Goal: Task Accomplishment & Management: Use online tool/utility

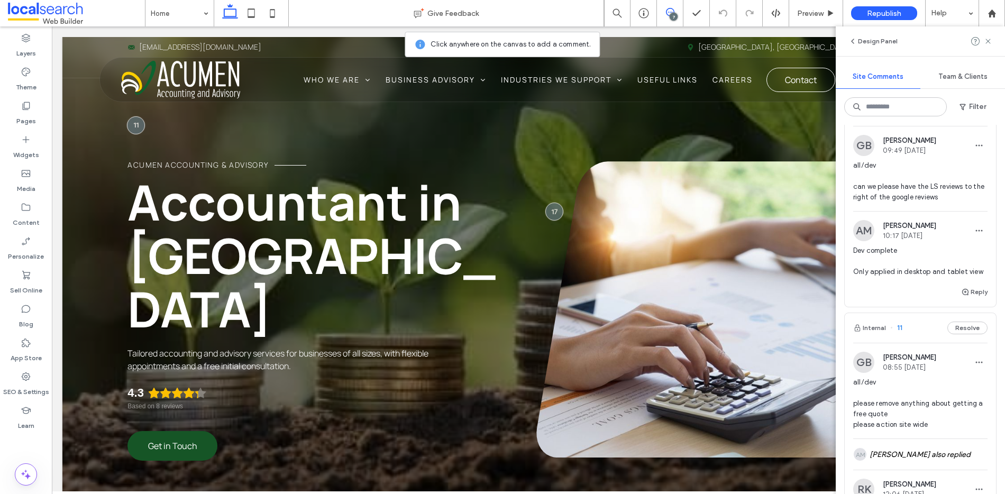
scroll to position [1086, 0]
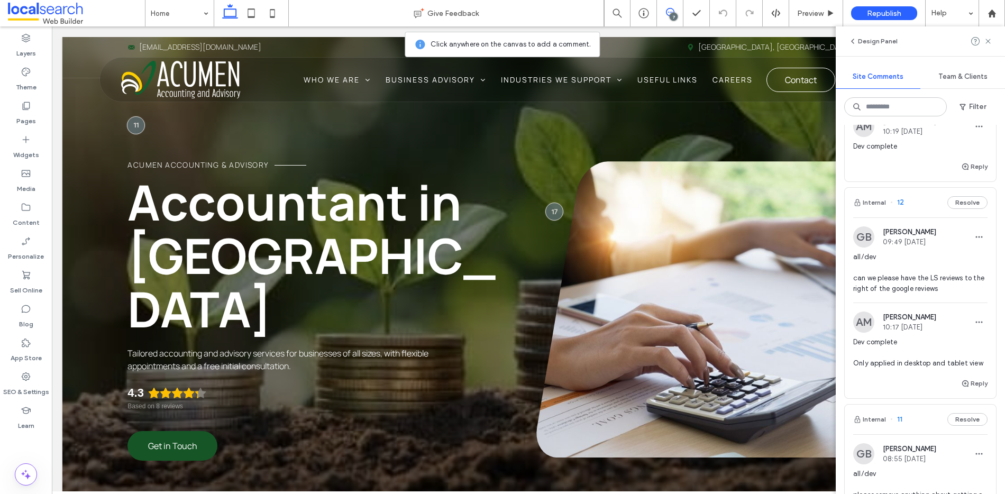
click at [917, 217] on div "Internal 12 Resolve" at bounding box center [920, 203] width 151 height 30
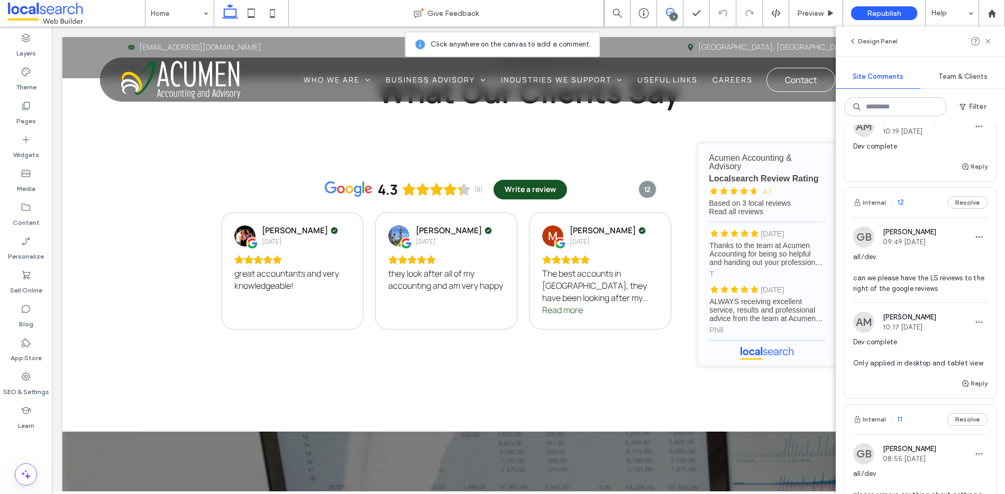
scroll to position [2307, 0]
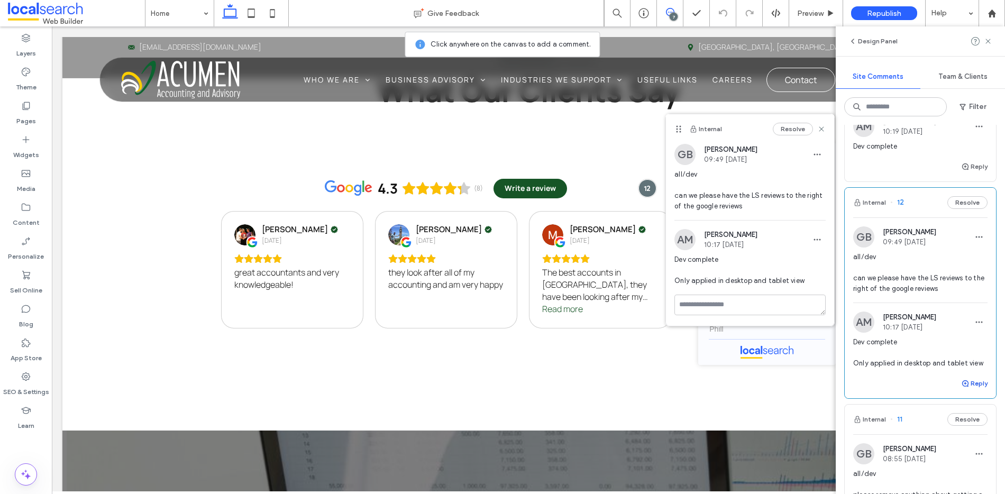
click at [962, 389] on span "button" at bounding box center [966, 384] width 10 height 12
click at [902, 415] on textarea at bounding box center [920, 403] width 134 height 53
type textarea "**********"
click at [951, 456] on button "Submit" at bounding box center [969, 449] width 38 height 13
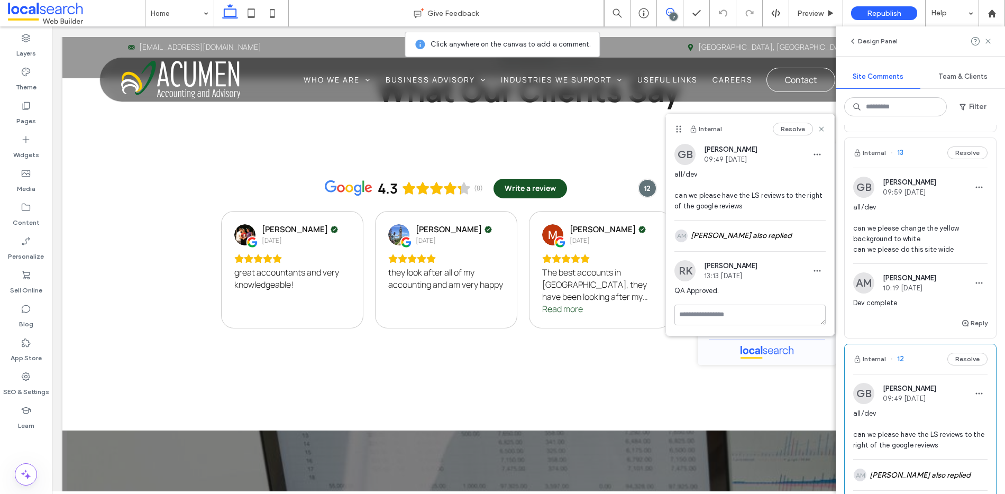
scroll to position [922, 0]
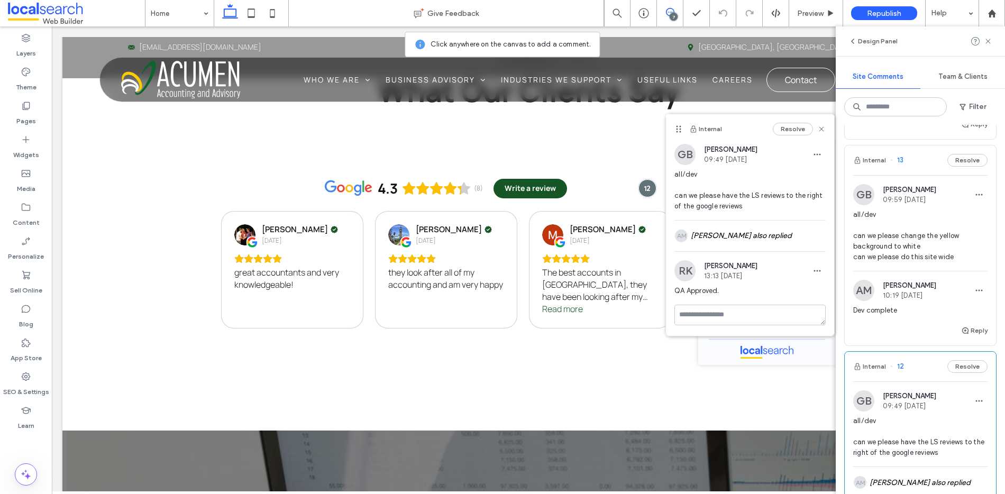
click at [916, 175] on div "Internal 13 Resolve" at bounding box center [920, 161] width 151 height 30
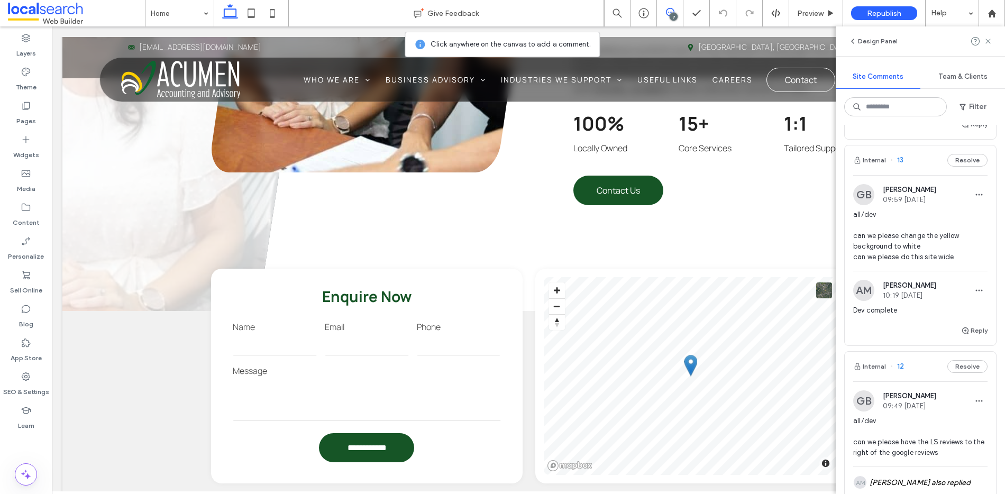
scroll to position [529, 0]
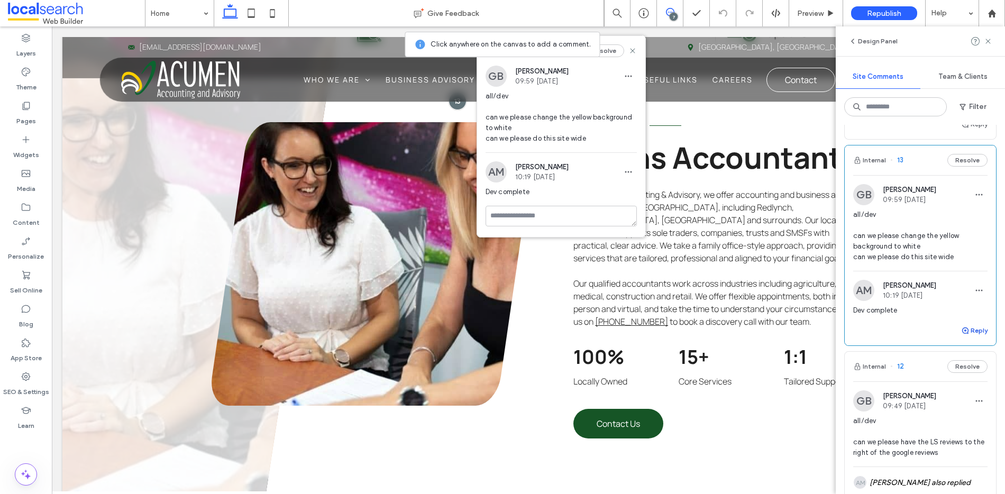
click at [970, 337] on button "Reply" at bounding box center [974, 330] width 26 height 13
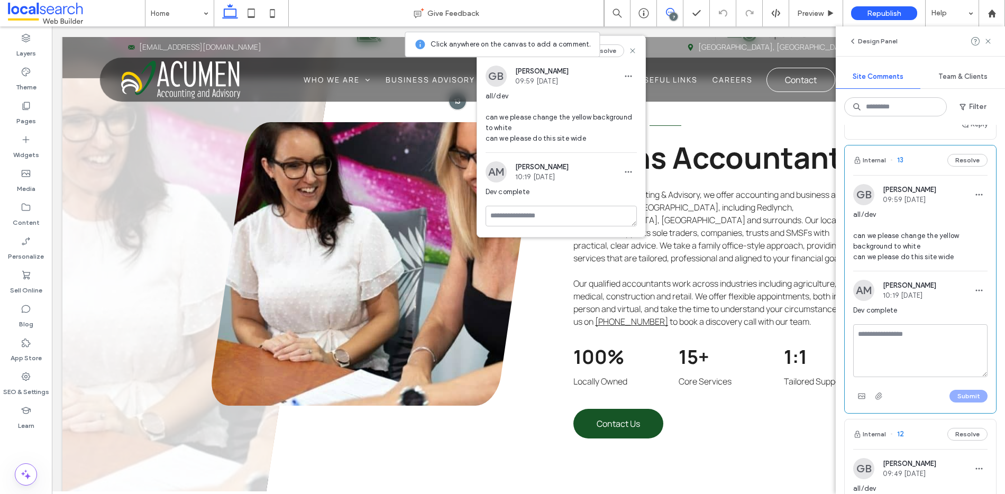
click at [950, 365] on textarea at bounding box center [920, 350] width 134 height 53
type textarea "**********"
click at [971, 403] on button "Submit" at bounding box center [969, 396] width 38 height 13
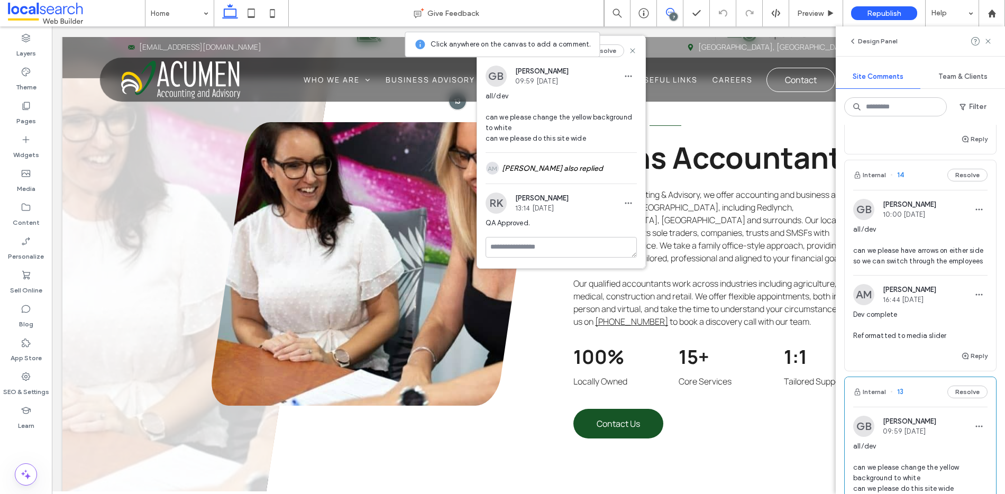
scroll to position [670, 0]
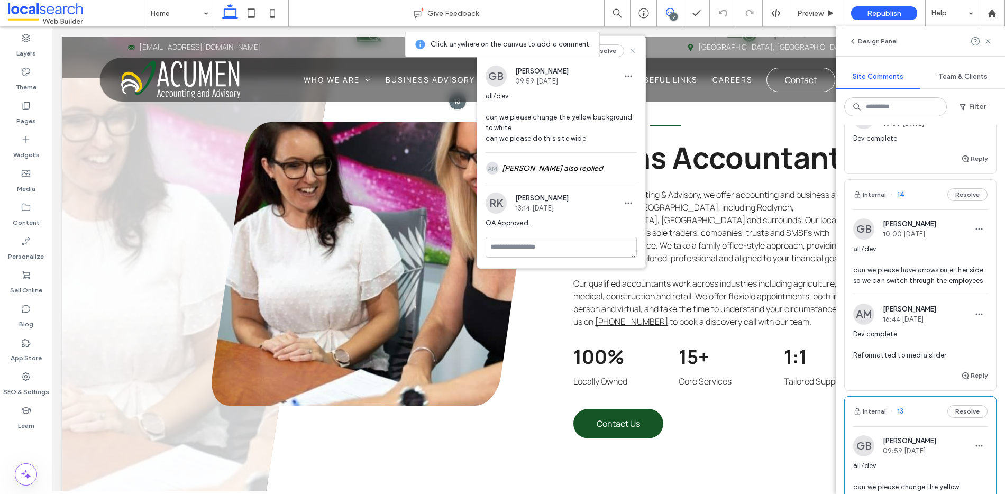
click at [633, 53] on icon at bounding box center [633, 51] width 8 height 8
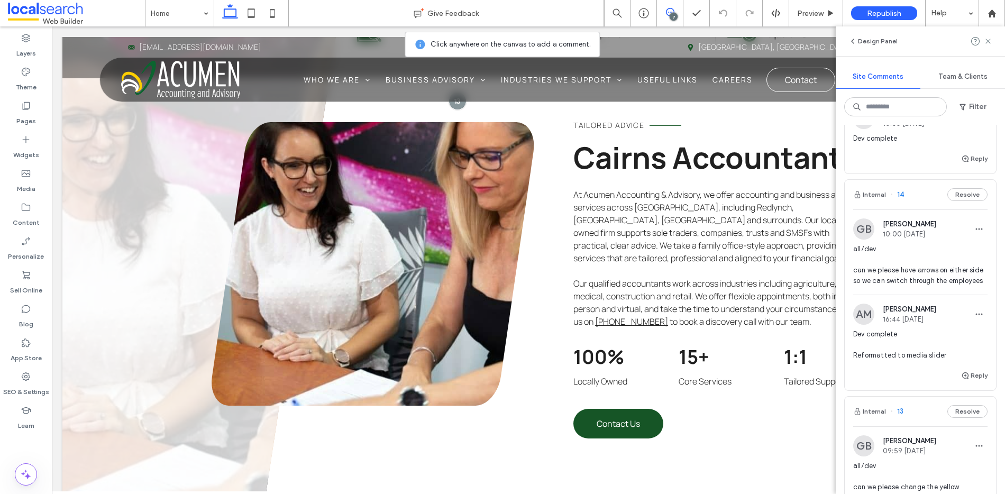
click at [922, 210] on div "Internal 14 Resolve" at bounding box center [920, 195] width 151 height 30
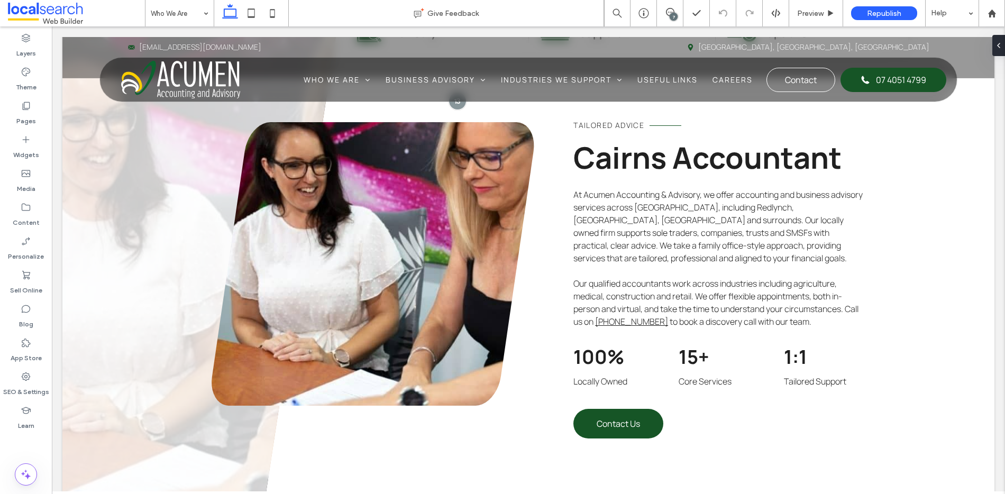
click at [667, 7] on div "7" at bounding box center [670, 13] width 26 height 26
click at [673, 12] on icon at bounding box center [670, 12] width 8 height 8
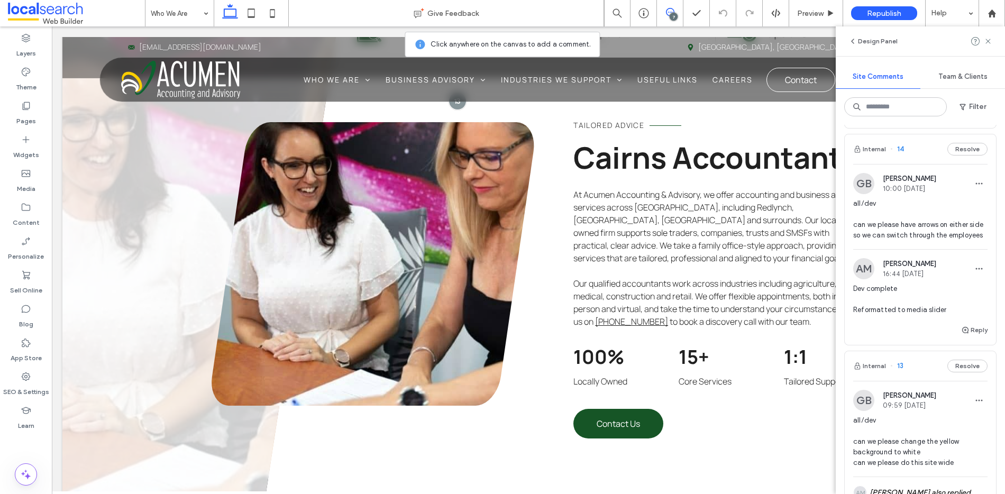
scroll to position [708, 0]
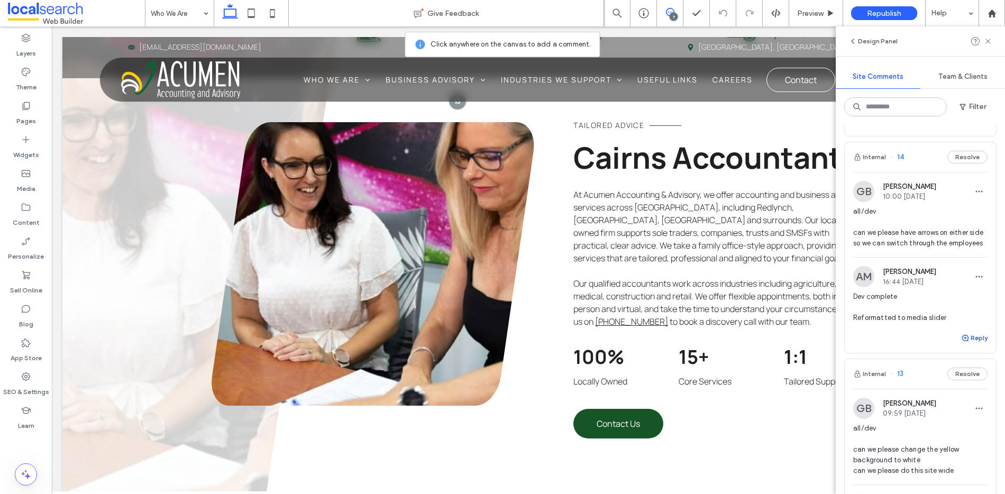
click at [967, 344] on button "Reply" at bounding box center [974, 338] width 26 height 13
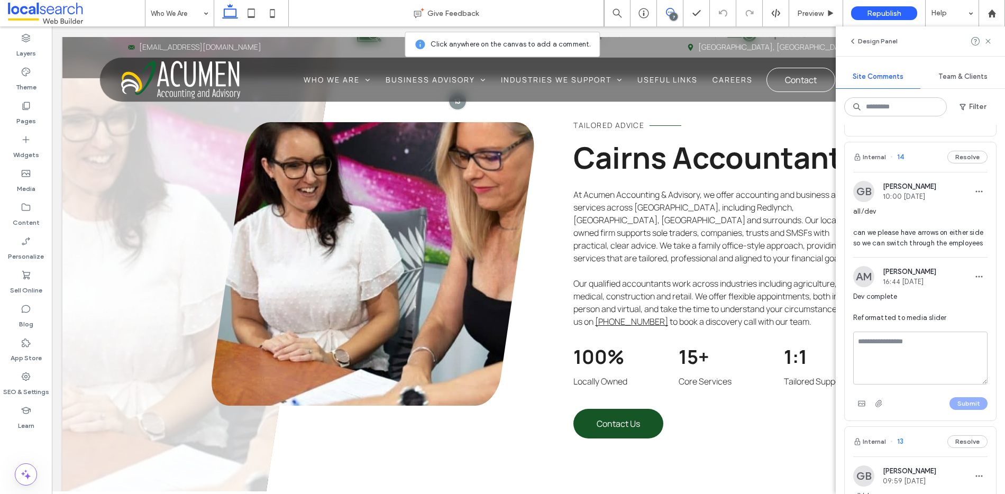
click at [952, 365] on textarea at bounding box center [920, 358] width 134 height 53
type textarea "**********"
click at [957, 410] on button "Submit" at bounding box center [969, 403] width 38 height 13
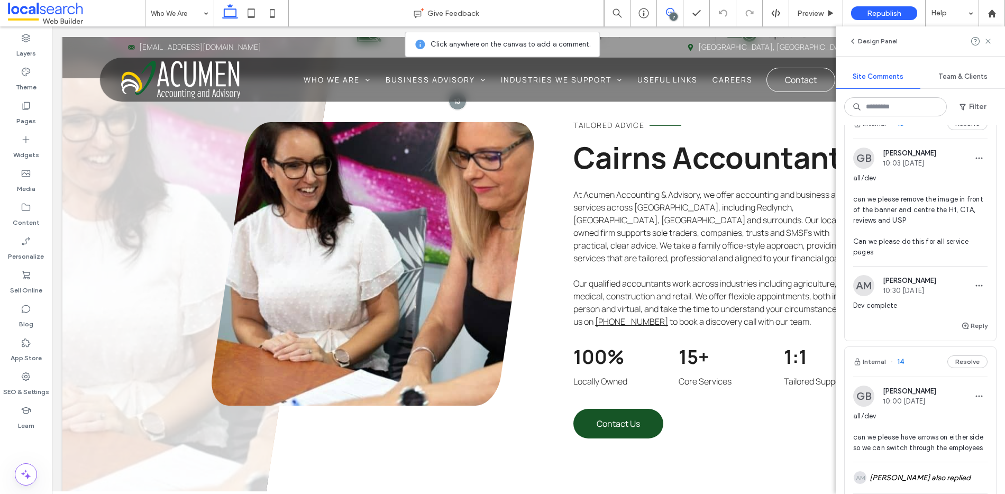
scroll to position [496, 0]
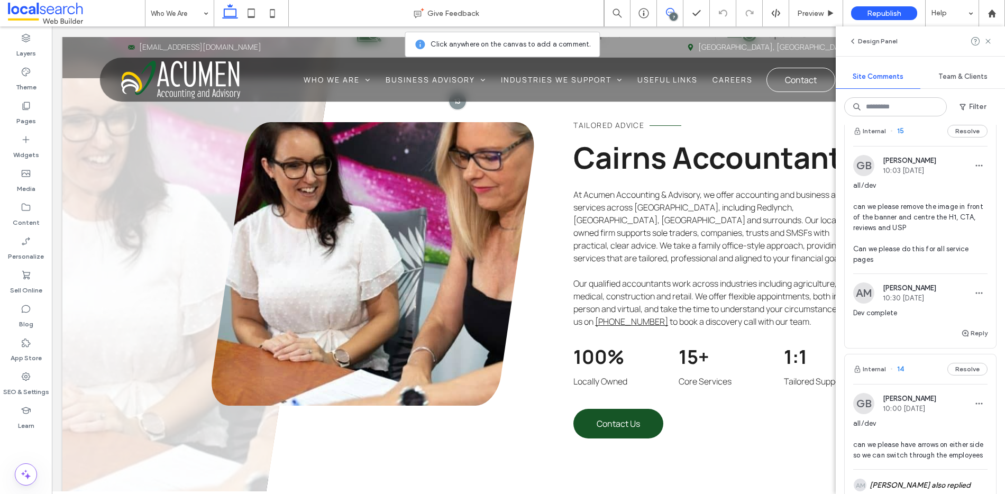
click at [907, 146] on div "Internal 15 Resolve" at bounding box center [920, 131] width 151 height 30
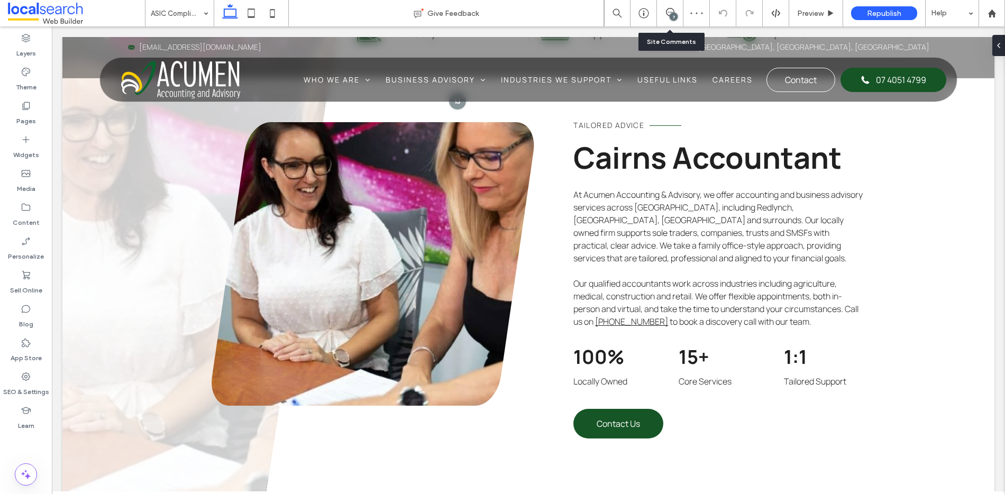
click at [663, 7] on div "7" at bounding box center [670, 13] width 26 height 26
click at [668, 10] on icon at bounding box center [670, 12] width 8 height 8
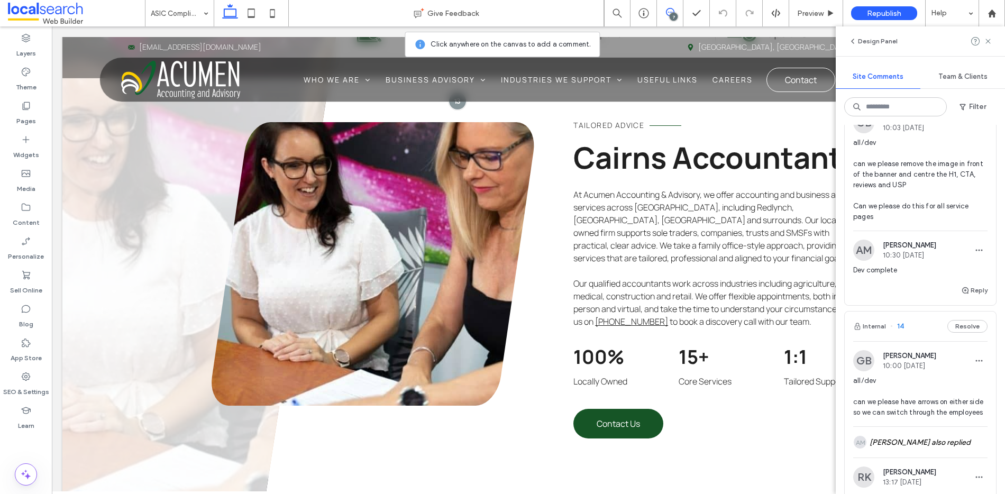
scroll to position [524, 0]
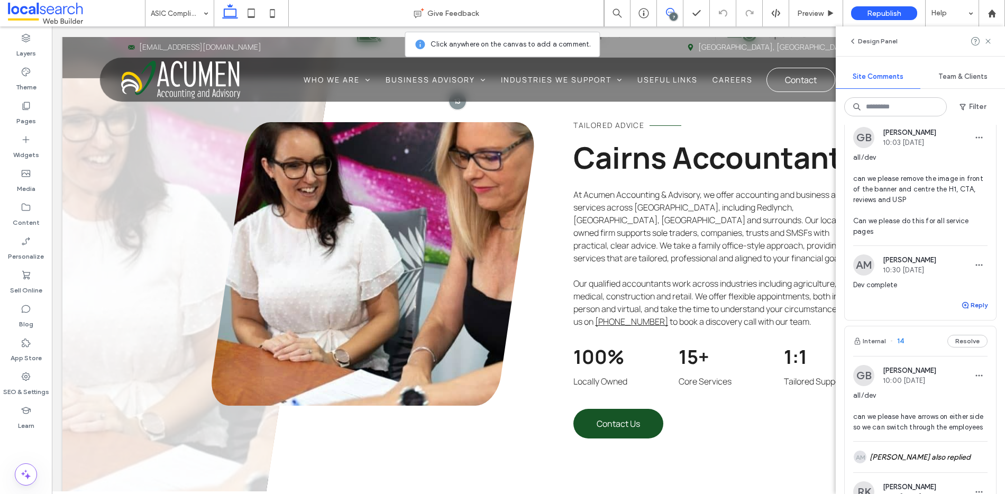
click at [973, 312] on button "Reply" at bounding box center [974, 305] width 26 height 13
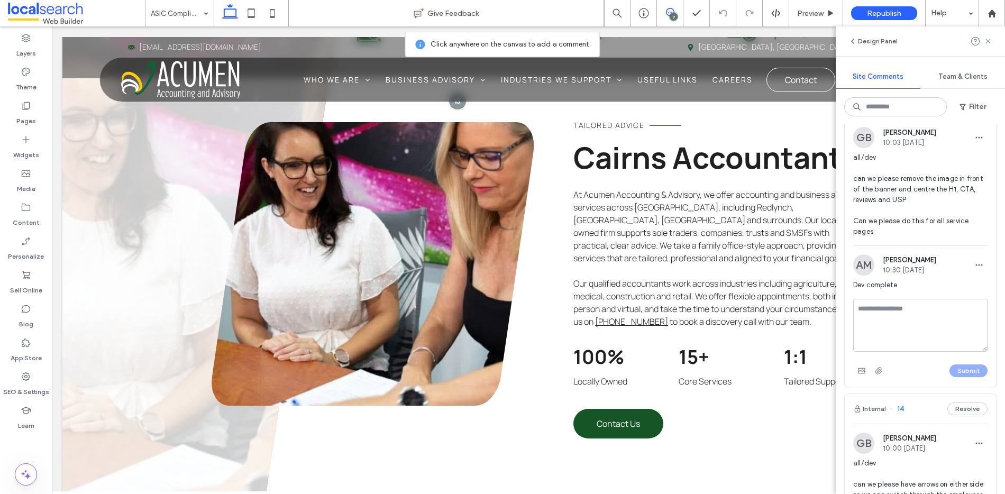
click at [947, 324] on textarea at bounding box center [920, 325] width 134 height 53
type textarea "**********"
click at [951, 377] on button "Submit" at bounding box center [969, 371] width 38 height 13
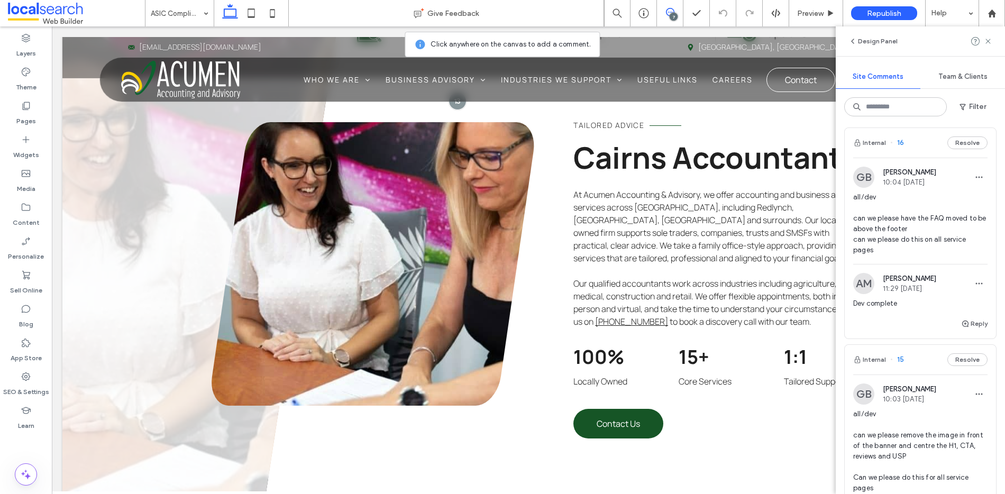
scroll to position [267, 0]
click at [915, 158] on div "Internal 16 Resolve" at bounding box center [920, 144] width 151 height 30
click at [970, 331] on button "Reply" at bounding box center [974, 324] width 26 height 13
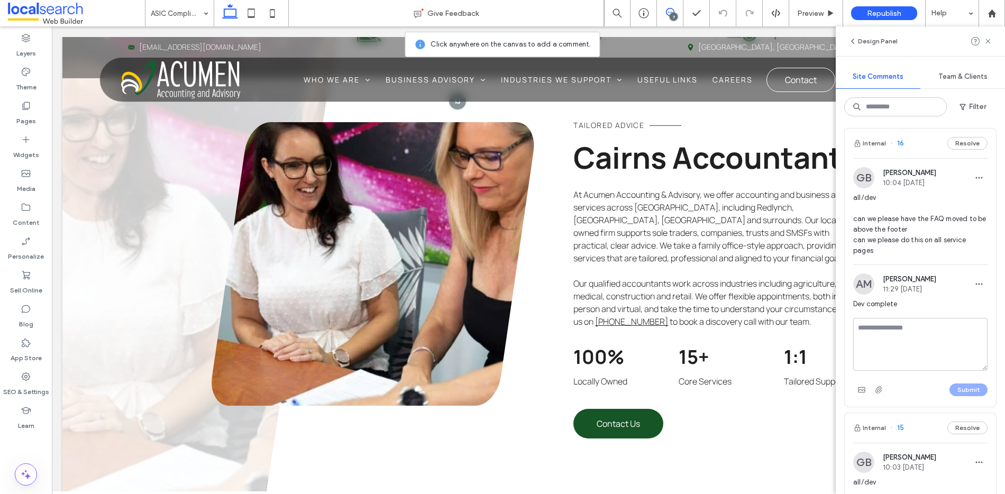
click at [957, 341] on textarea at bounding box center [920, 344] width 134 height 53
type textarea "**********"
click at [956, 396] on button "Submit" at bounding box center [969, 390] width 38 height 13
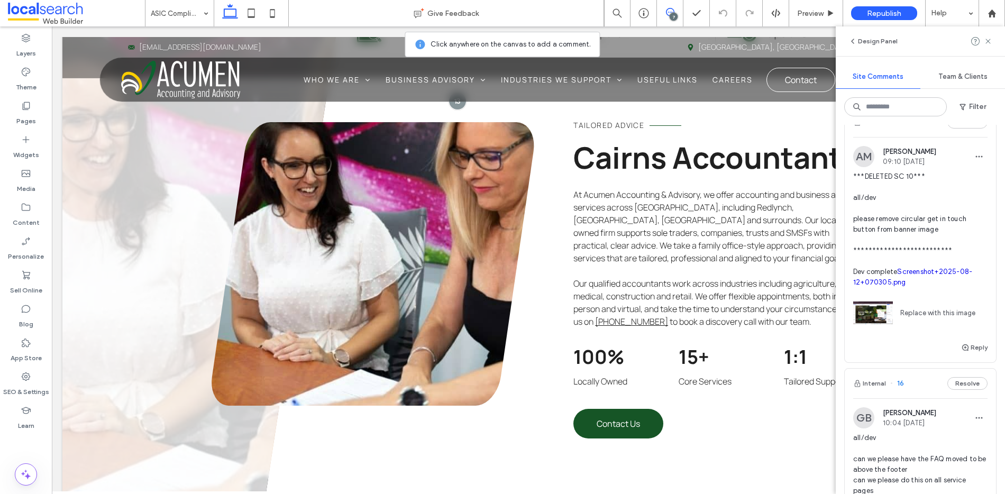
scroll to position [0, 0]
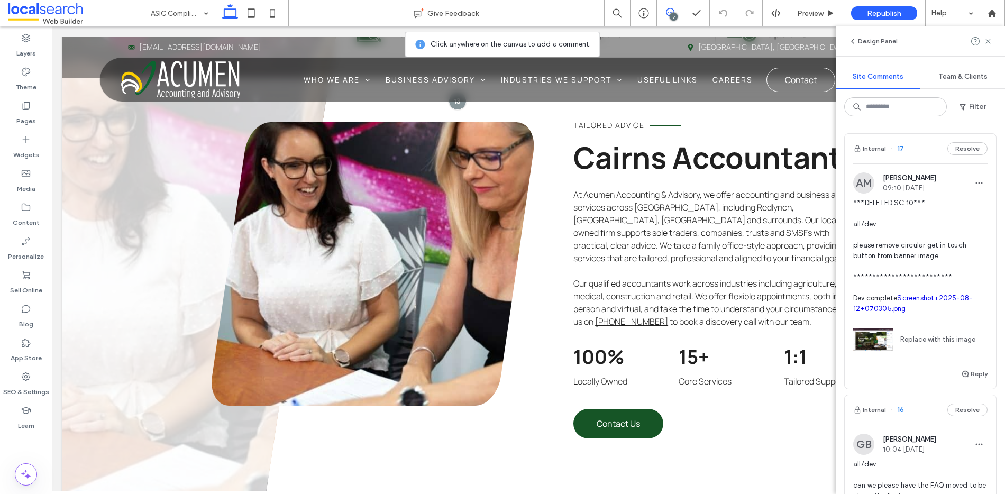
click at [915, 313] on link "Screenshot+2025-08-12+070305.png" at bounding box center [912, 303] width 119 height 19
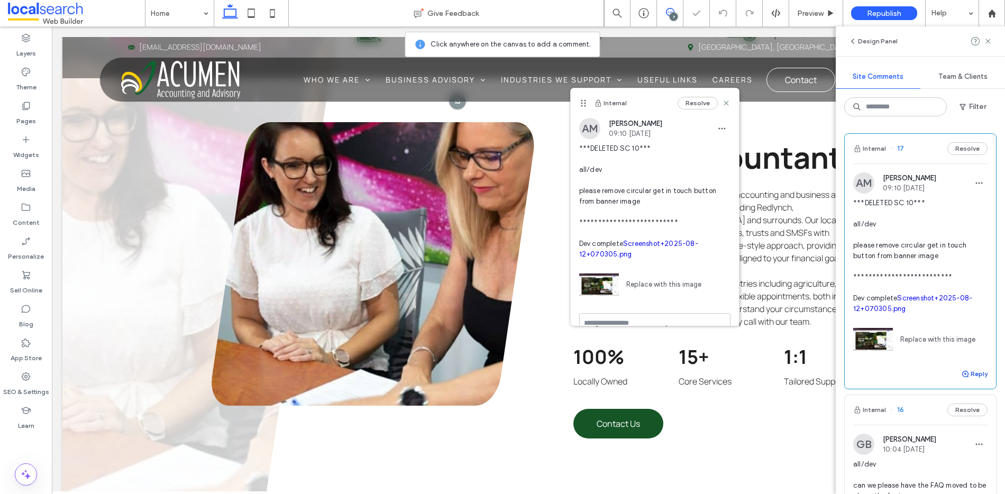
click at [974, 380] on button "Reply" at bounding box center [974, 374] width 26 height 13
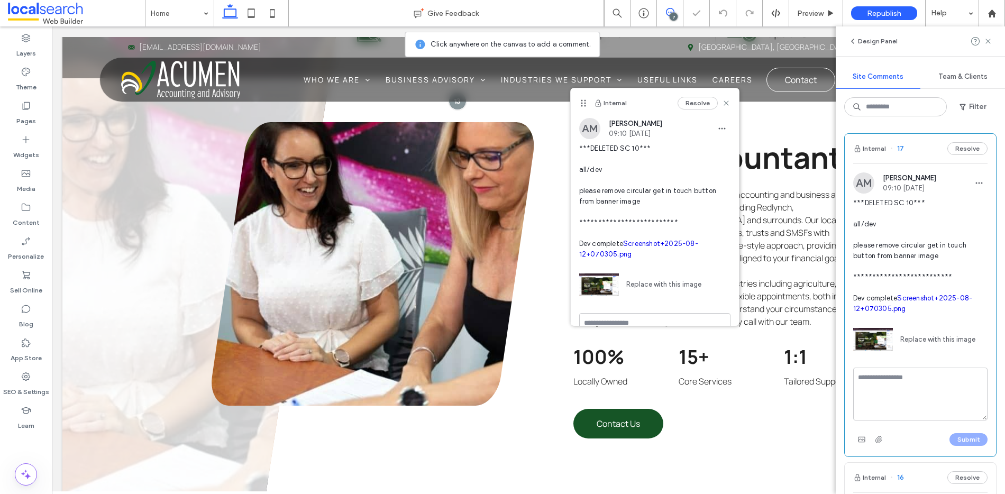
click at [957, 395] on textarea at bounding box center [920, 394] width 134 height 53
type textarea "**********"
click at [957, 446] on button "Submit" at bounding box center [969, 439] width 38 height 13
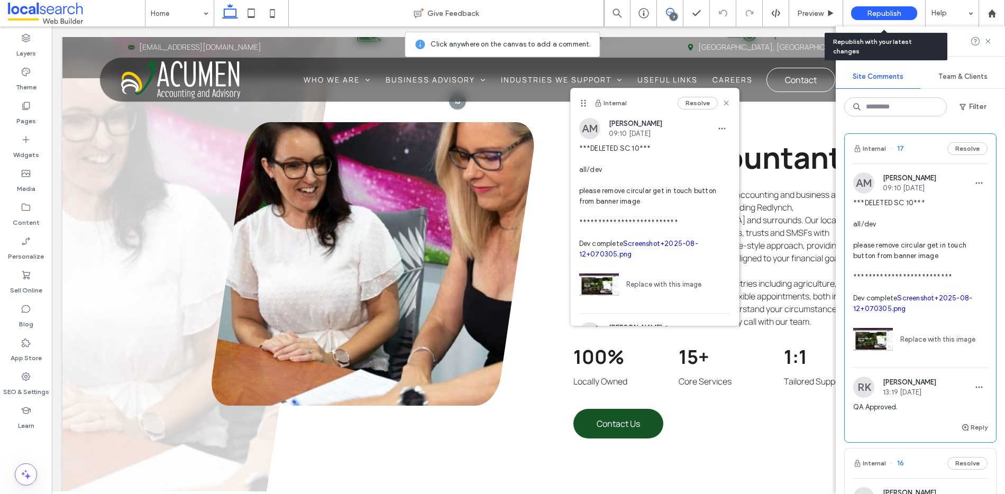
click at [863, 10] on div "Republish" at bounding box center [884, 13] width 66 height 14
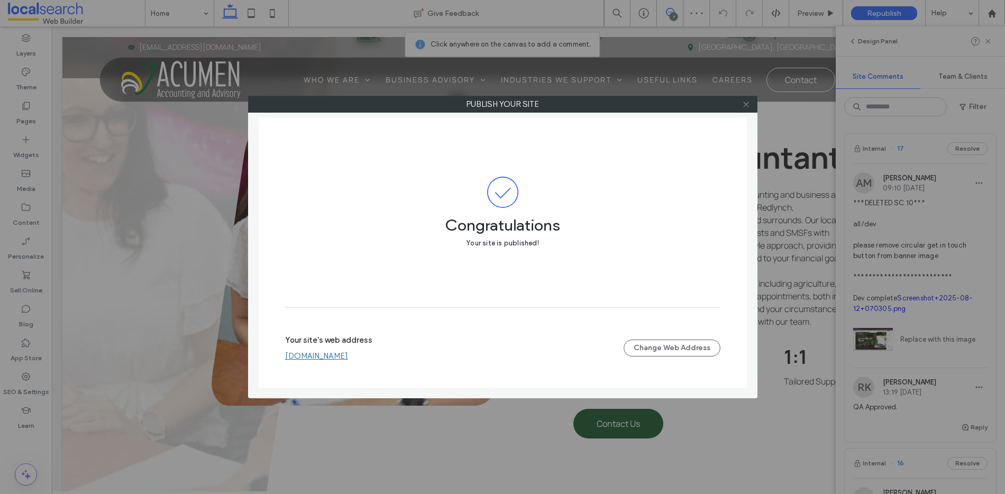
click at [748, 105] on icon at bounding box center [746, 105] width 8 height 8
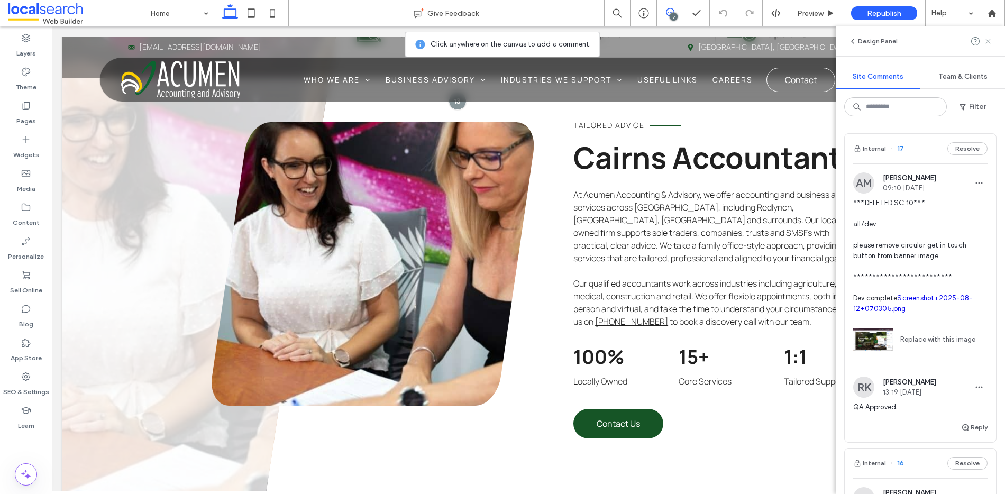
click at [988, 42] on use at bounding box center [988, 41] width 5 height 5
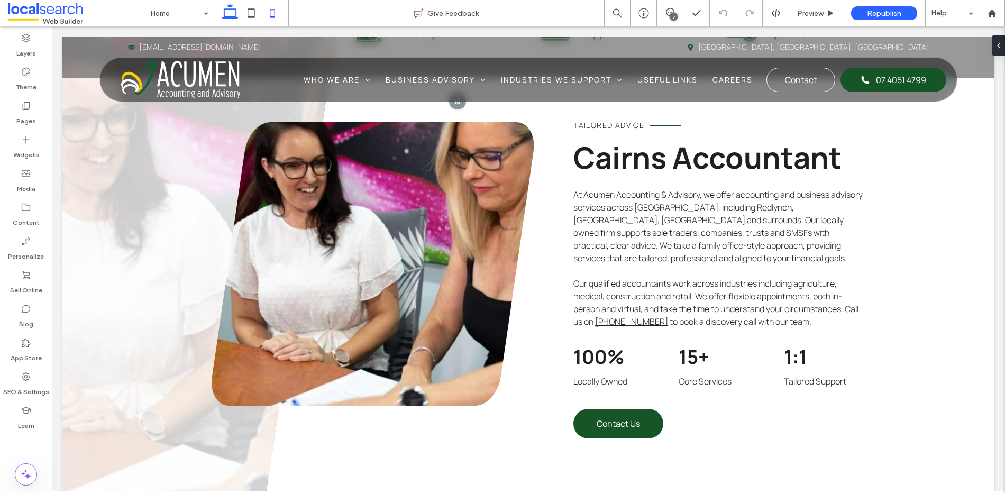
click at [270, 10] on use at bounding box center [272, 13] width 5 height 8
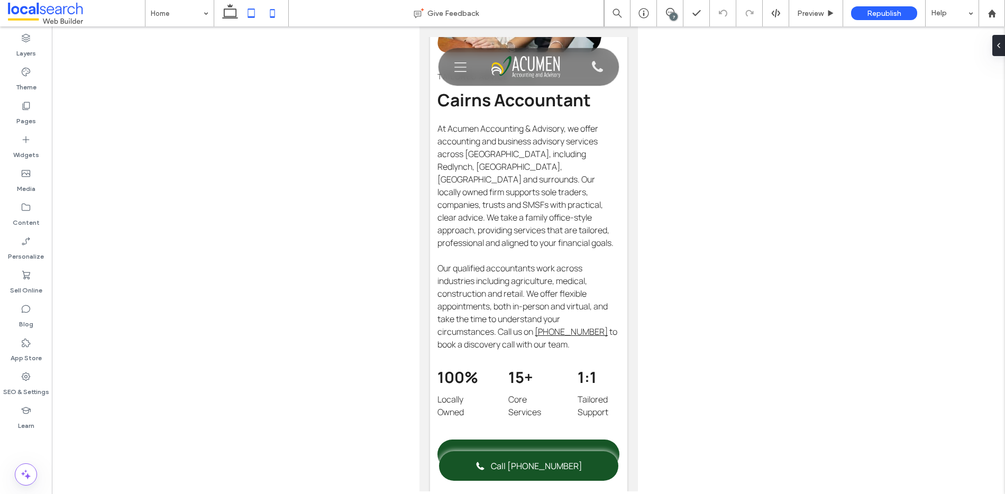
click at [252, 17] on use at bounding box center [251, 12] width 7 height 9
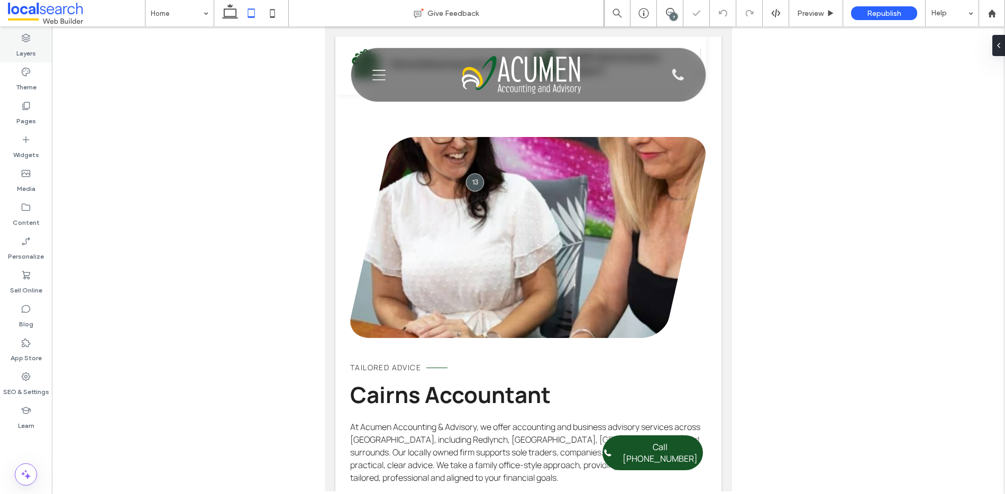
click at [23, 43] on label "Layers" at bounding box center [26, 50] width 20 height 15
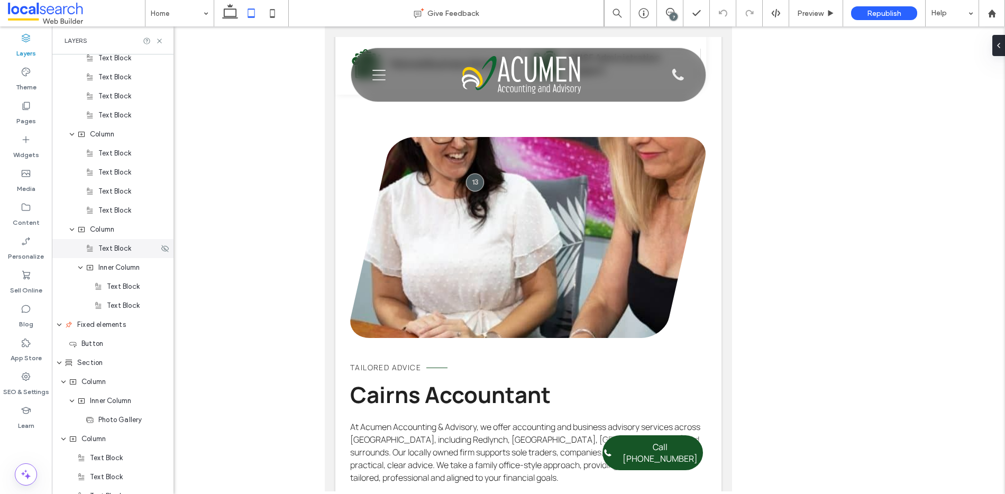
scroll to position [503, 0]
click at [161, 322] on icon at bounding box center [165, 323] width 8 height 8
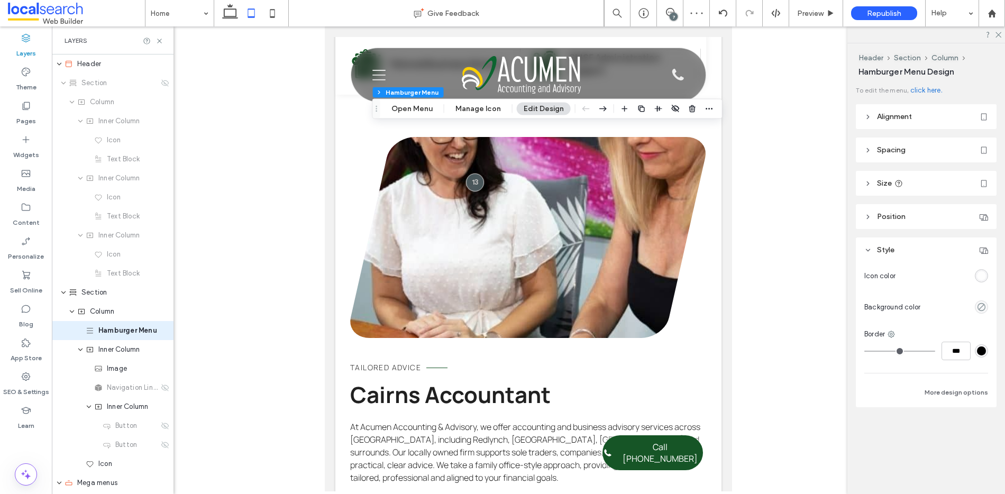
scroll to position [57, 0]
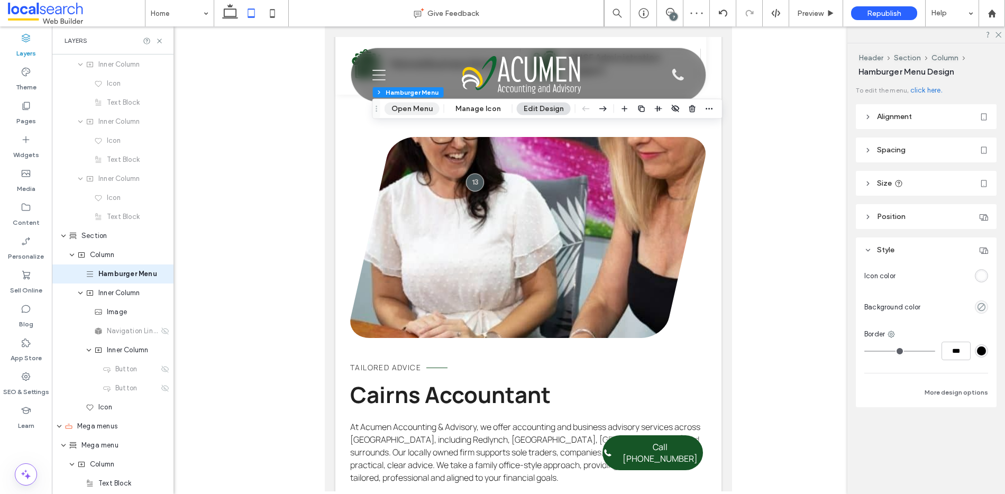
click at [406, 106] on button "Open Menu" at bounding box center [412, 109] width 55 height 13
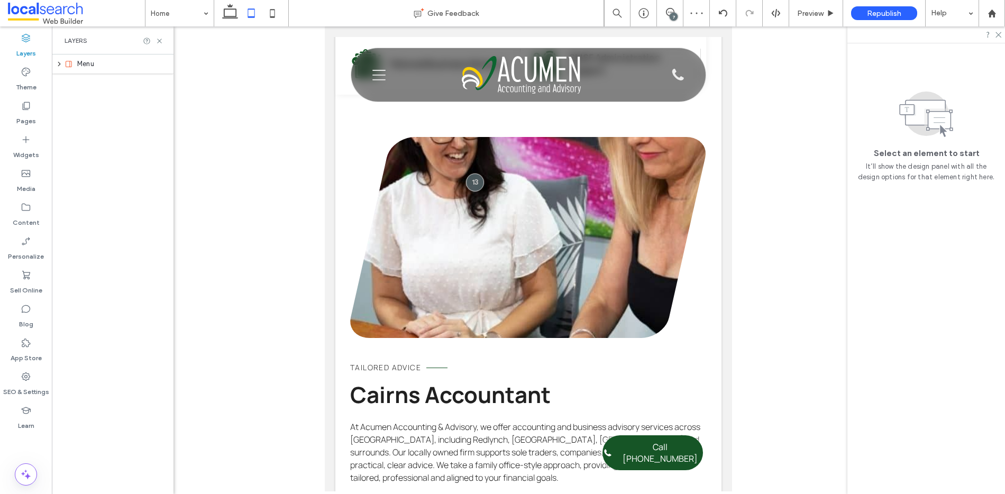
scroll to position [0, 0]
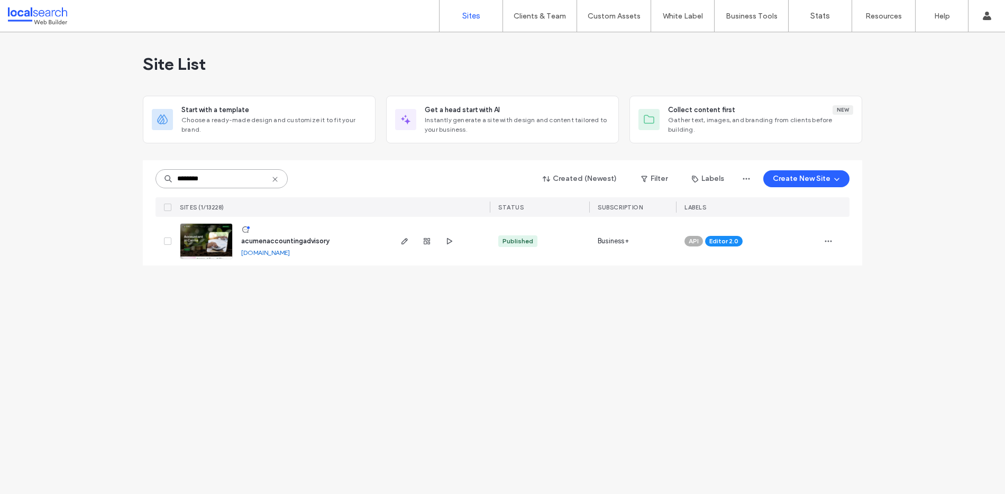
drag, startPoint x: 218, startPoint y: 181, endPoint x: 176, endPoint y: 178, distance: 42.4
click at [176, 178] on input "********" at bounding box center [222, 178] width 132 height 19
paste input
click at [216, 167] on div "******** Created (Newest) Filter Labels Create New Site SITES (1/13228) STATUS …" at bounding box center [503, 188] width 694 height 57
drag, startPoint x: 216, startPoint y: 178, endPoint x: 177, endPoint y: 178, distance: 38.6
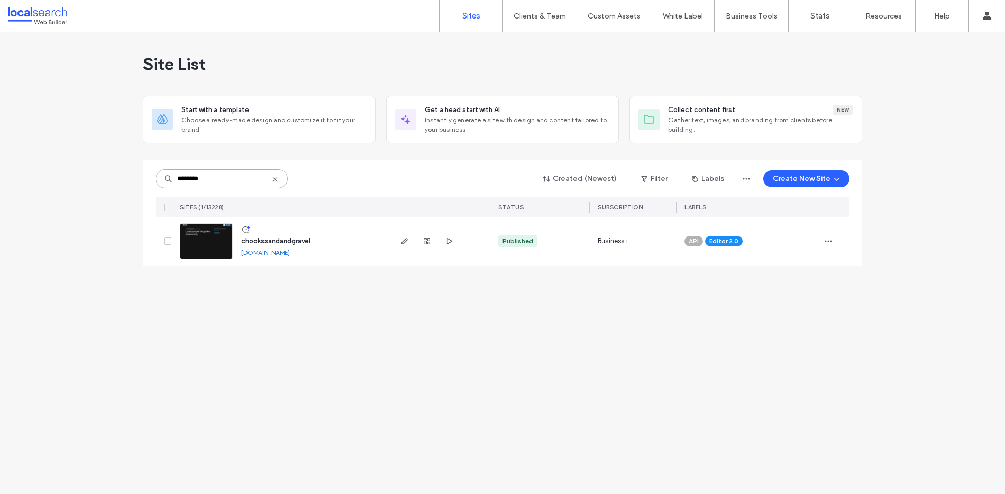
click at [177, 178] on input "********" at bounding box center [222, 178] width 132 height 19
paste input
drag, startPoint x: 218, startPoint y: 182, endPoint x: 174, endPoint y: 178, distance: 44.6
click at [174, 178] on input "********" at bounding box center [222, 178] width 132 height 19
paste input
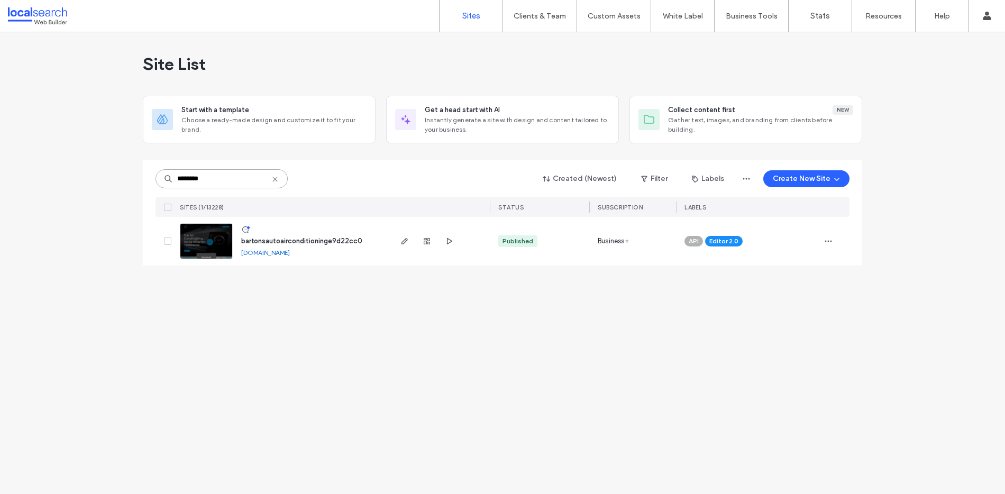
drag, startPoint x: 230, startPoint y: 183, endPoint x: 174, endPoint y: 180, distance: 56.7
click at [174, 180] on input "********" at bounding box center [222, 178] width 132 height 19
paste input
drag, startPoint x: 245, startPoint y: 171, endPoint x: 215, endPoint y: 181, distance: 32.0
click at [215, 181] on input "********" at bounding box center [222, 178] width 132 height 19
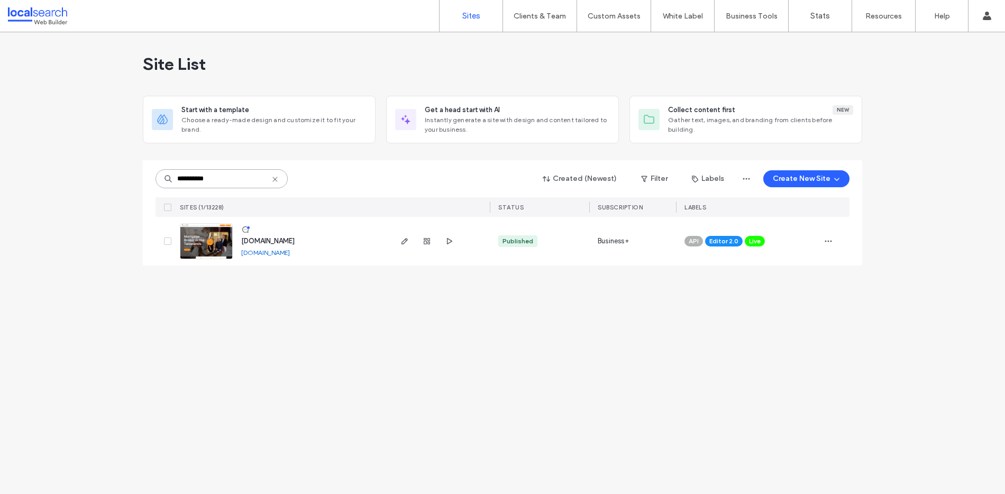
type input "**********"
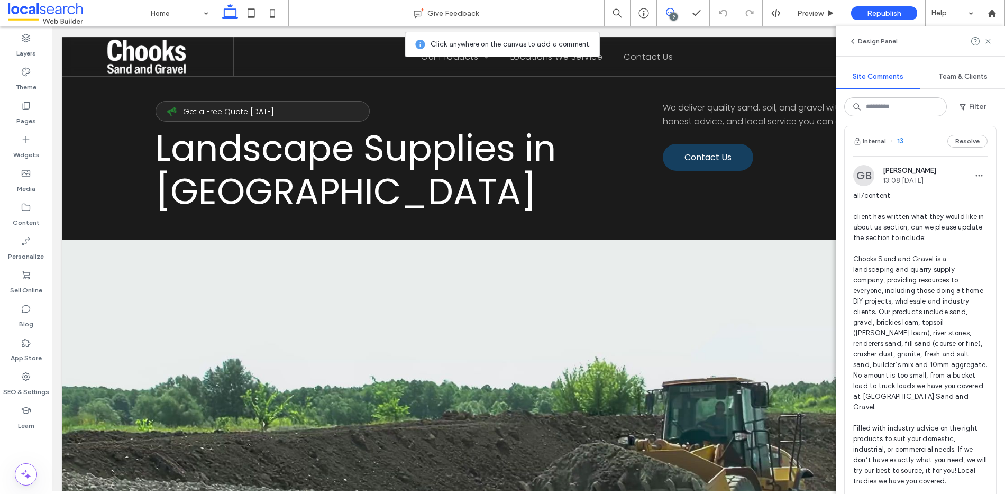
scroll to position [1931, 0]
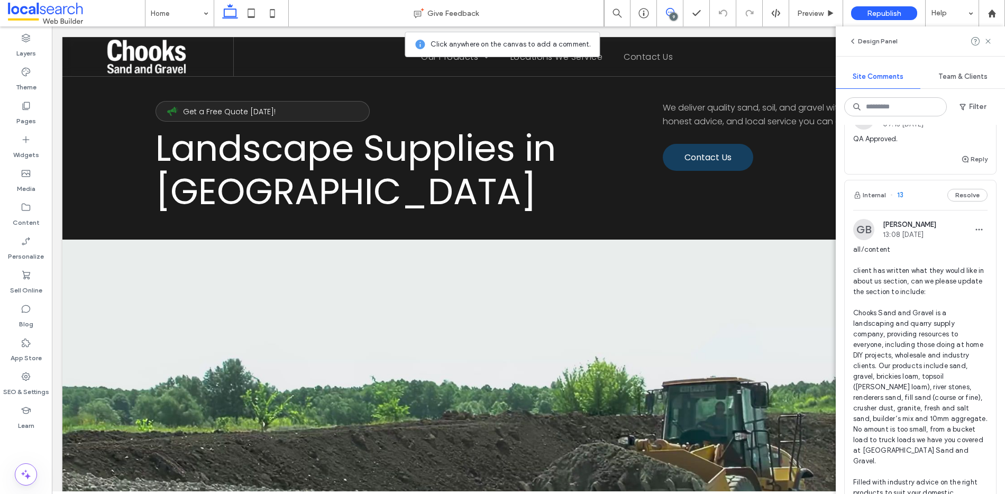
click at [915, 210] on div "Internal 13 Resolve" at bounding box center [920, 195] width 151 height 30
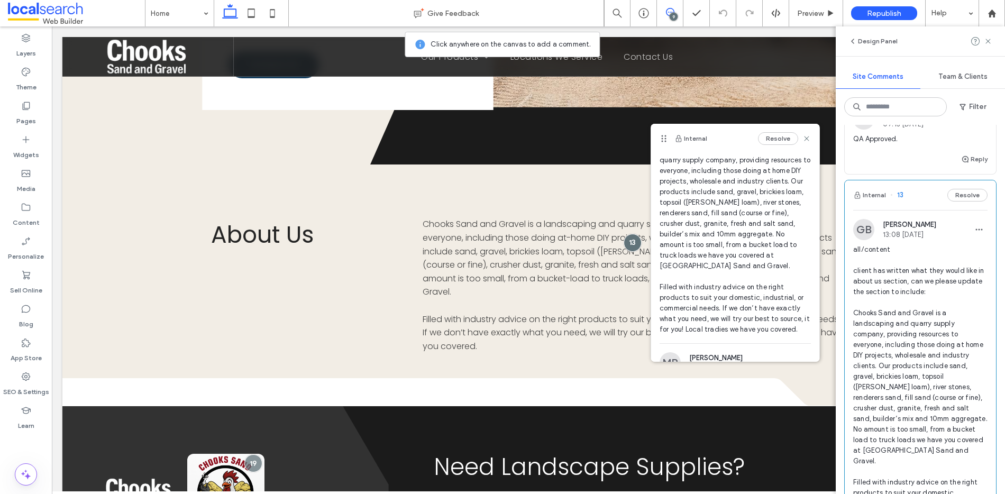
scroll to position [96, 0]
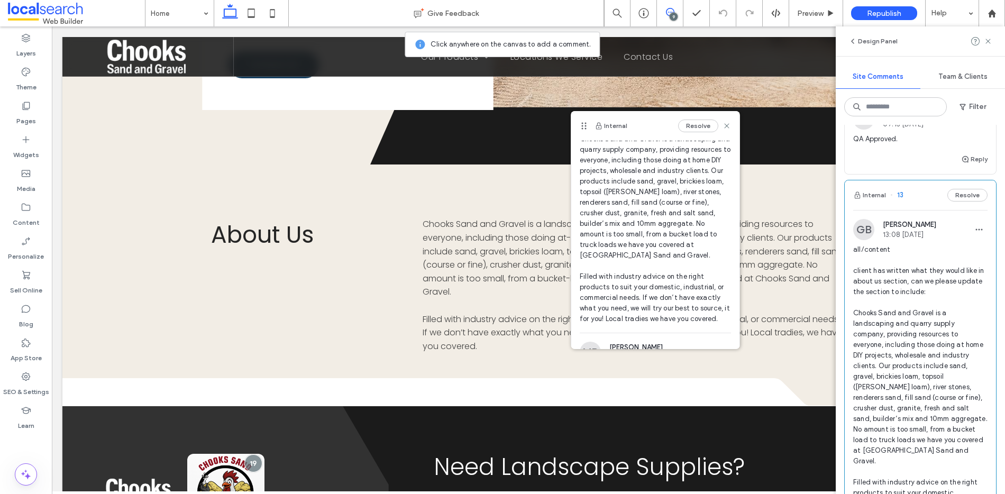
drag, startPoint x: 666, startPoint y: 138, endPoint x: 586, endPoint y: 125, distance: 80.9
click at [586, 125] on use at bounding box center [584, 125] width 5 height 7
click at [724, 125] on use at bounding box center [726, 125] width 5 height 5
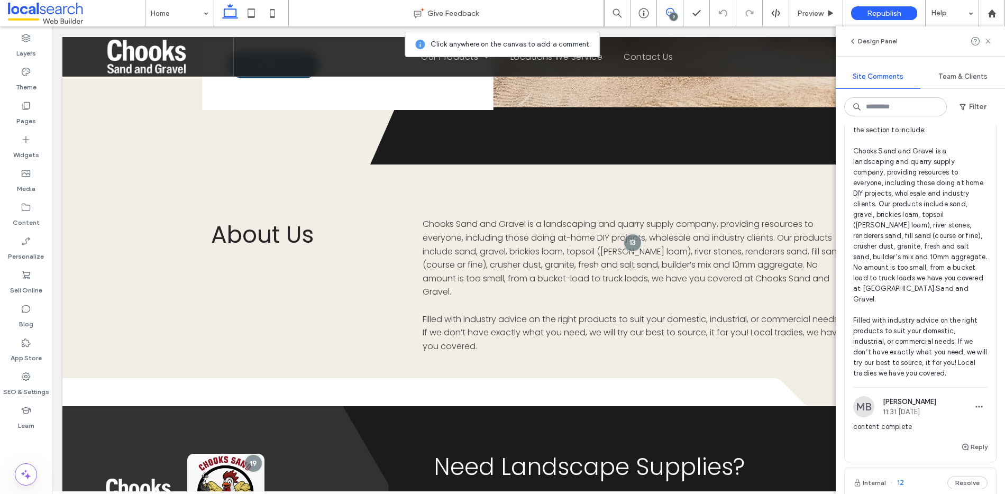
scroll to position [2094, 0]
click at [966, 453] on button "Reply" at bounding box center [974, 446] width 26 height 13
click at [927, 465] on textarea at bounding box center [920, 466] width 134 height 53
type textarea "**********"
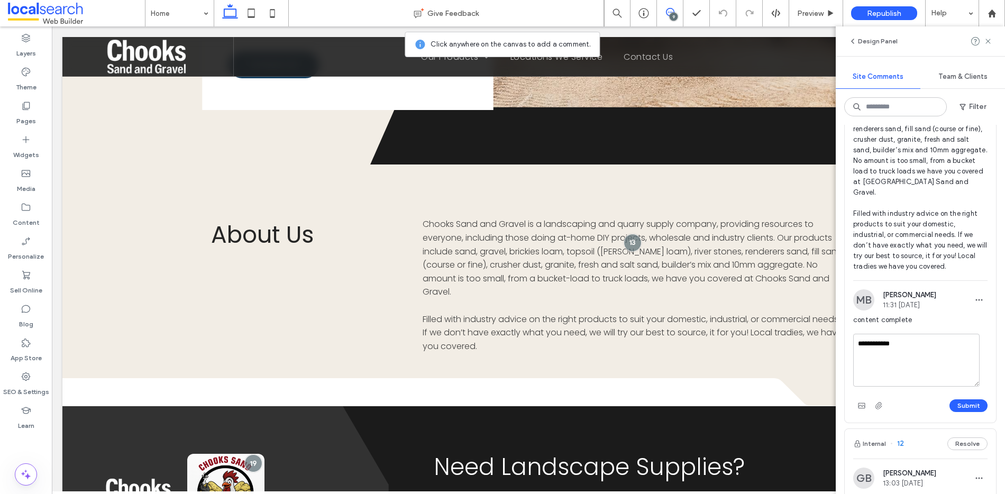
scroll to position [2313, 0]
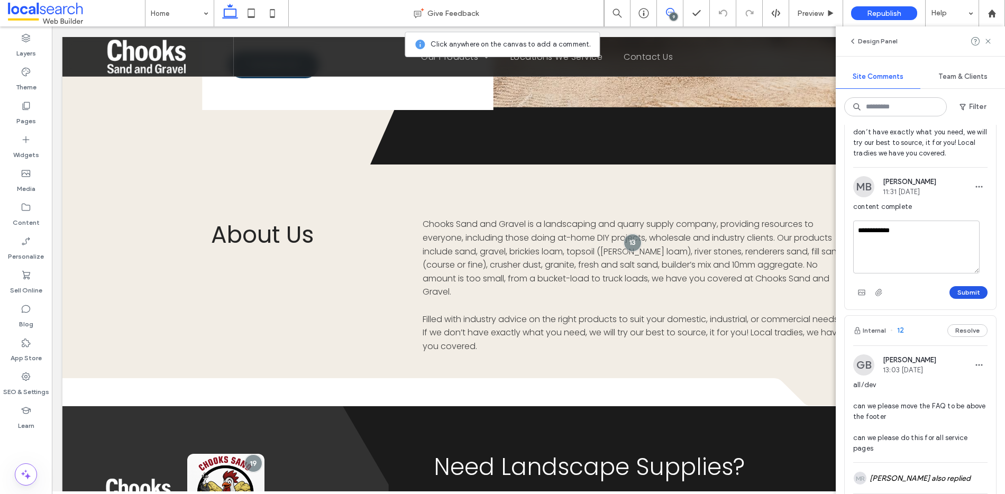
click at [957, 299] on button "Submit" at bounding box center [969, 292] width 38 height 13
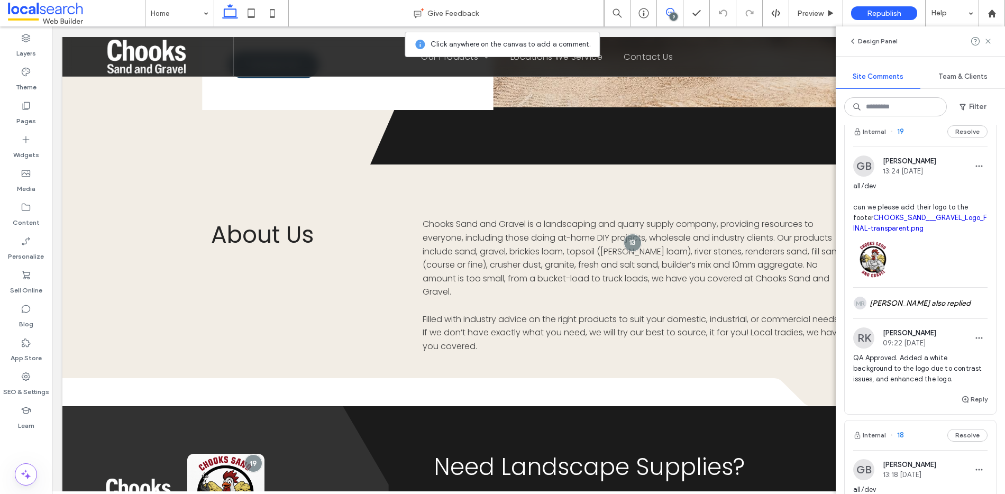
scroll to position [0, 0]
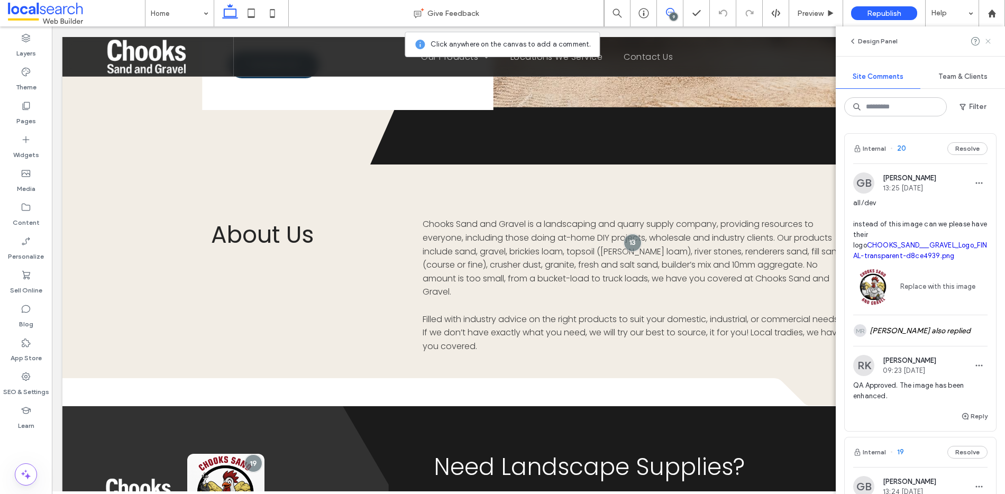
click at [988, 41] on use at bounding box center [988, 41] width 5 height 5
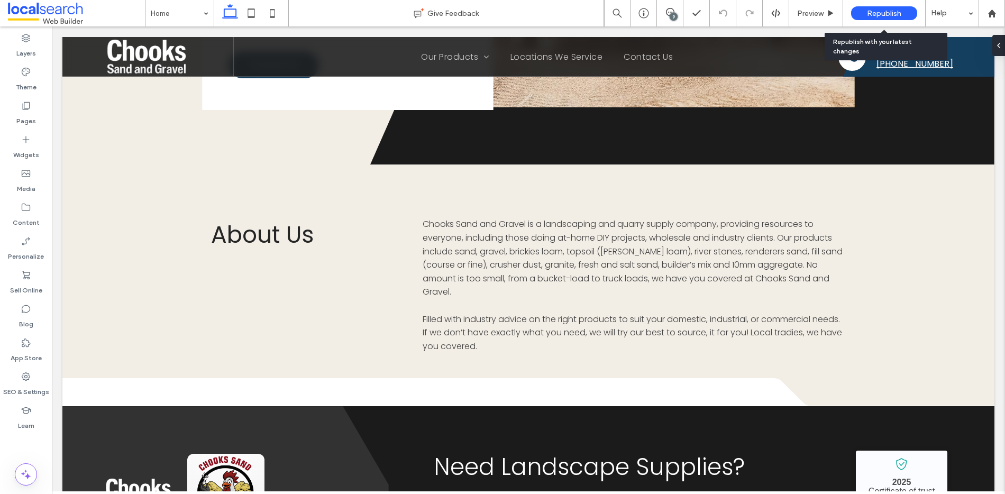
click at [878, 12] on span "Republish" at bounding box center [884, 13] width 34 height 9
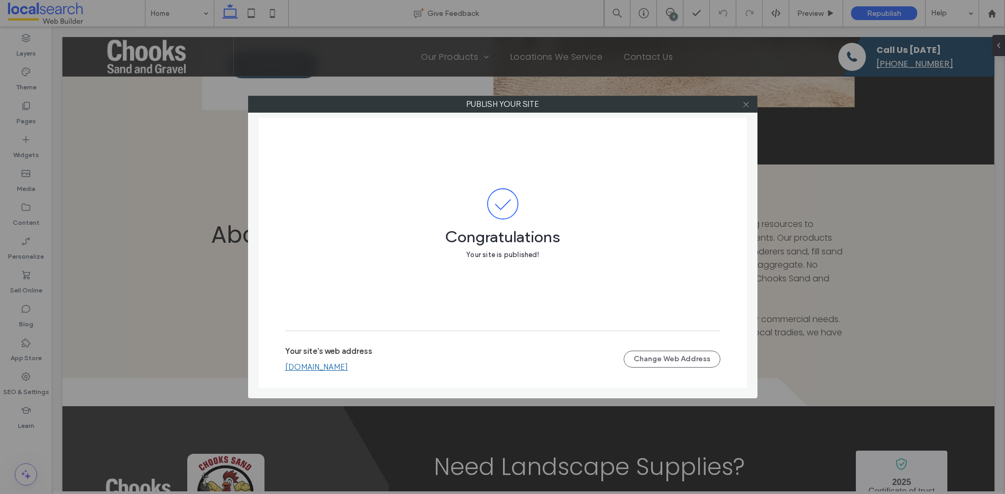
click at [749, 104] on icon at bounding box center [746, 105] width 8 height 8
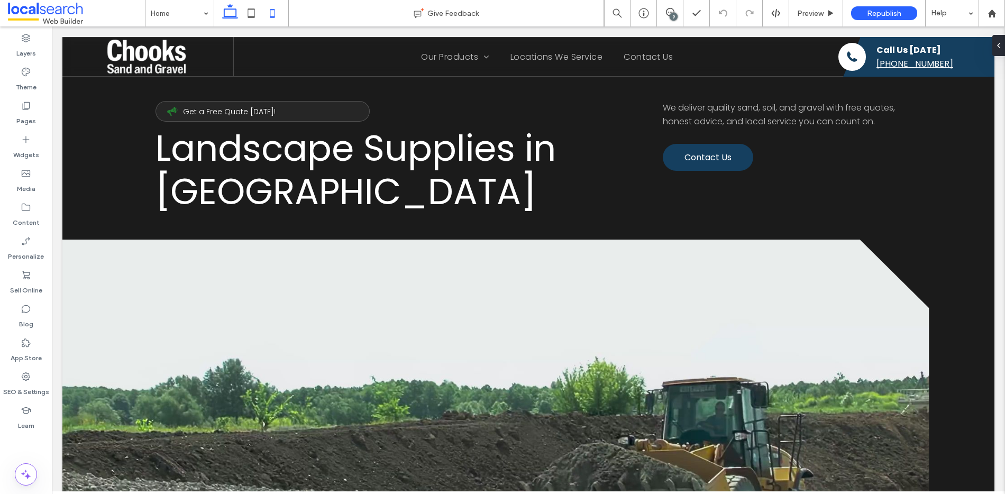
click at [271, 14] on icon at bounding box center [272, 13] width 21 height 21
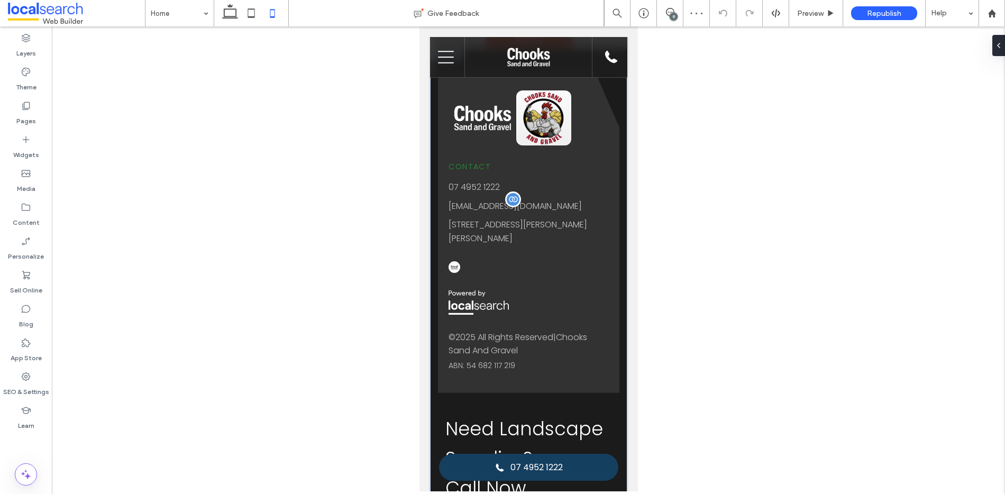
scroll to position [3550, 0]
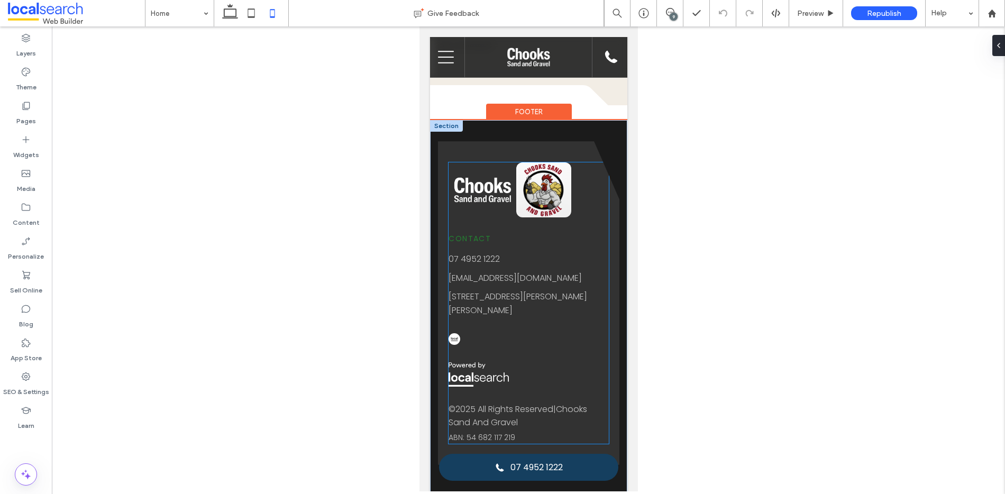
click at [547, 187] on img at bounding box center [543, 189] width 55 height 55
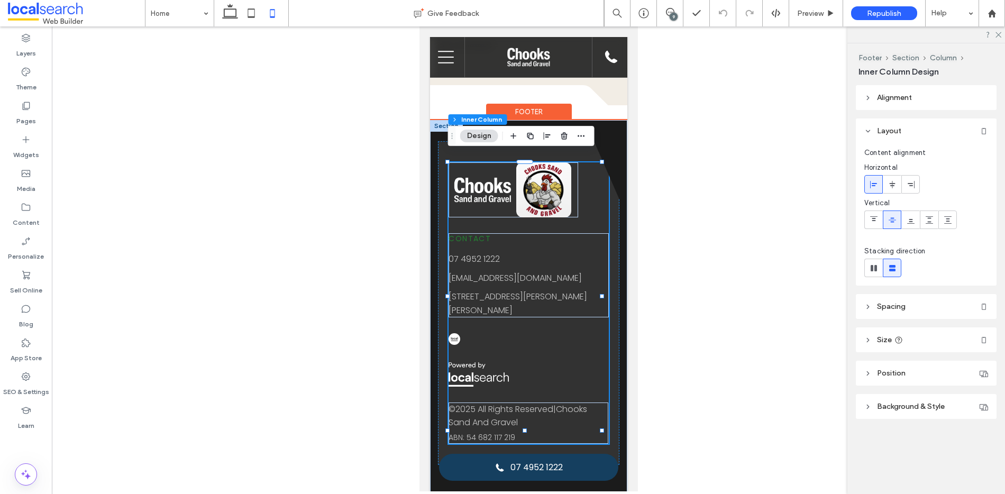
click at [543, 186] on img at bounding box center [543, 189] width 55 height 55
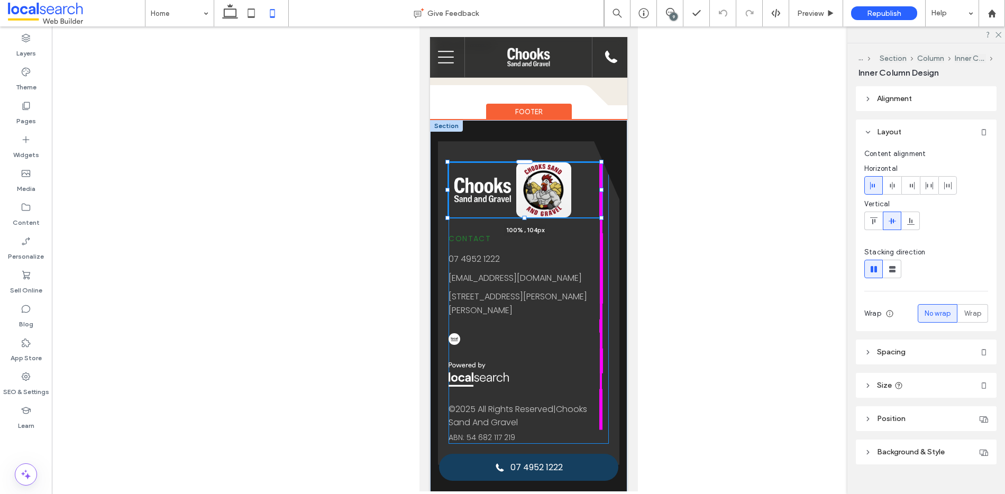
drag, startPoint x: 572, startPoint y: 180, endPoint x: 591, endPoint y: 178, distance: 19.1
click at [600, 188] on div at bounding box center [601, 190] width 4 height 4
type input "***"
type input "****"
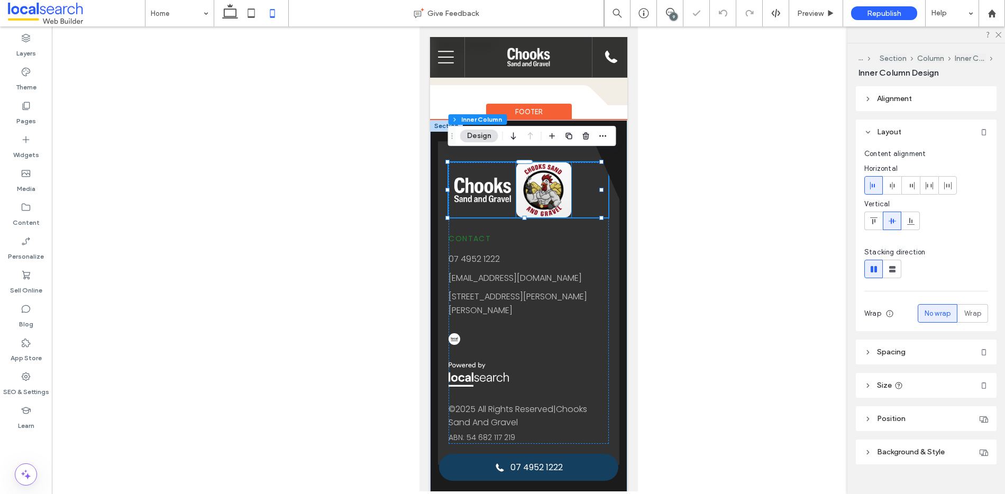
click at [544, 186] on img at bounding box center [543, 189] width 55 height 55
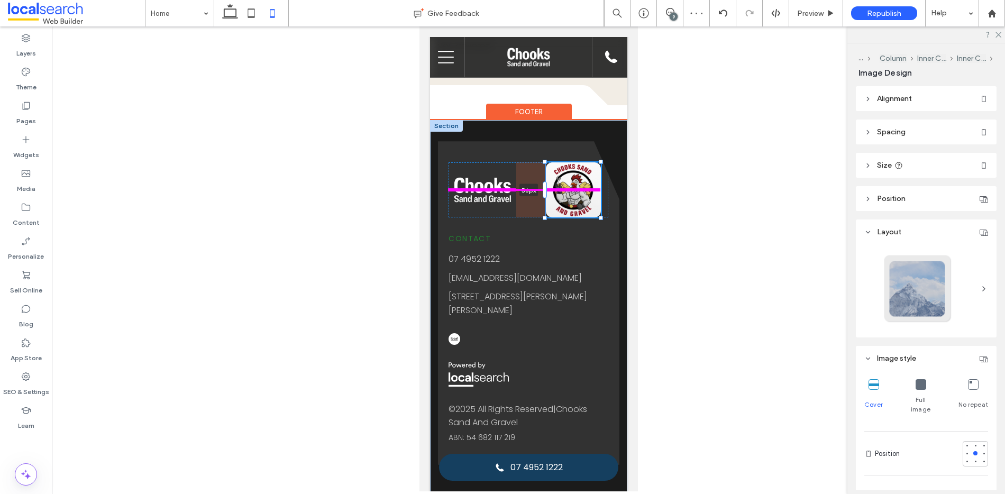
drag, startPoint x: 516, startPoint y: 180, endPoint x: 548, endPoint y: 180, distance: 31.7
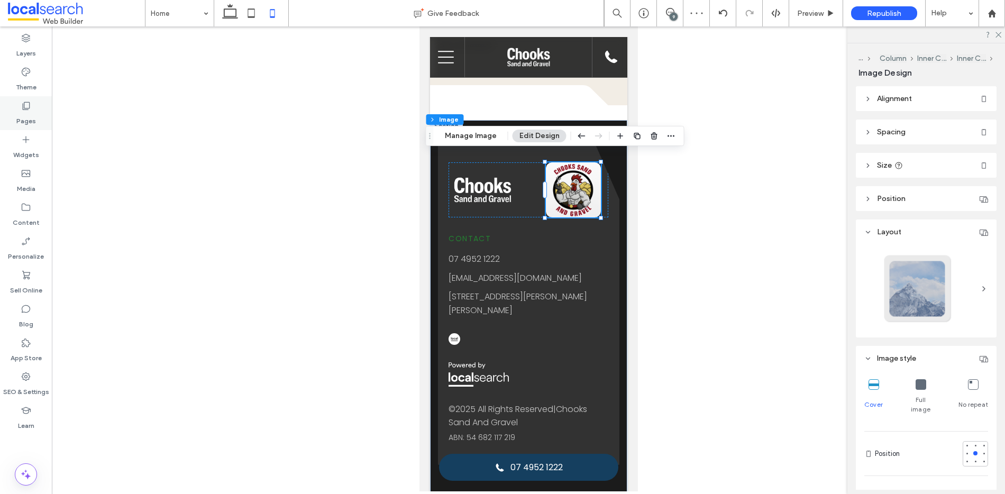
click at [32, 108] on div "Pages" at bounding box center [26, 113] width 52 height 34
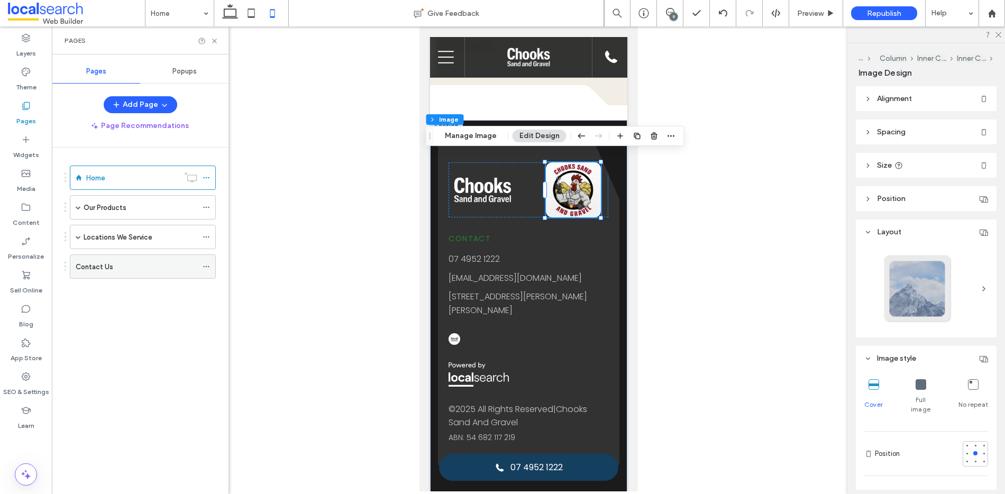
click at [114, 268] on div "Contact Us" at bounding box center [137, 266] width 122 height 11
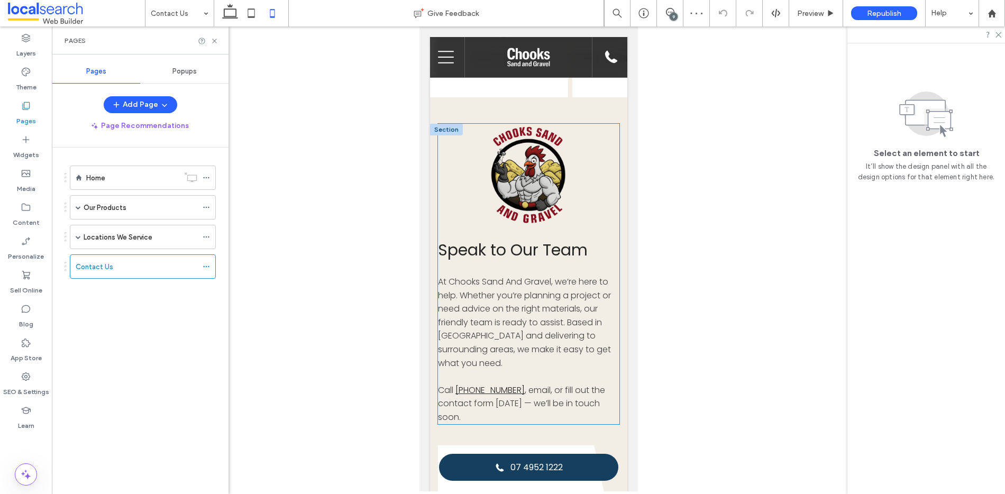
scroll to position [147, 0]
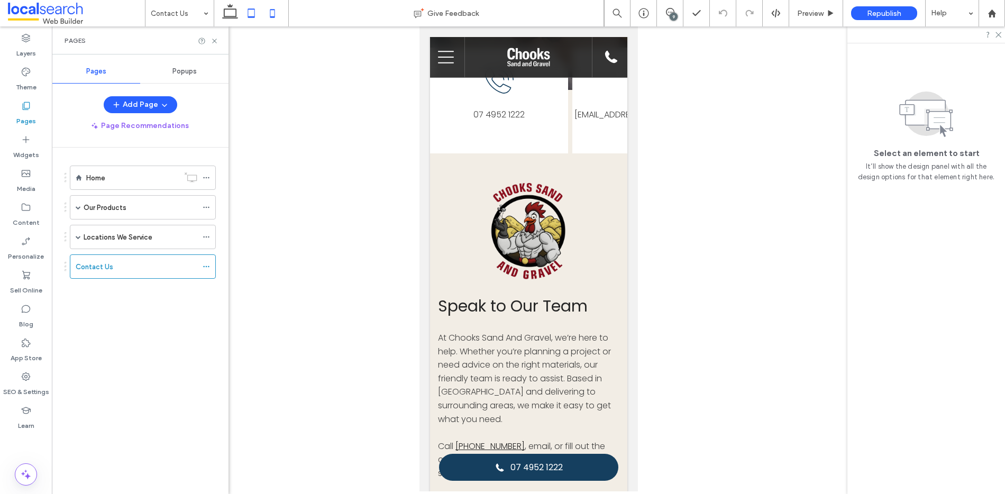
click at [252, 15] on icon at bounding box center [251, 13] width 21 height 21
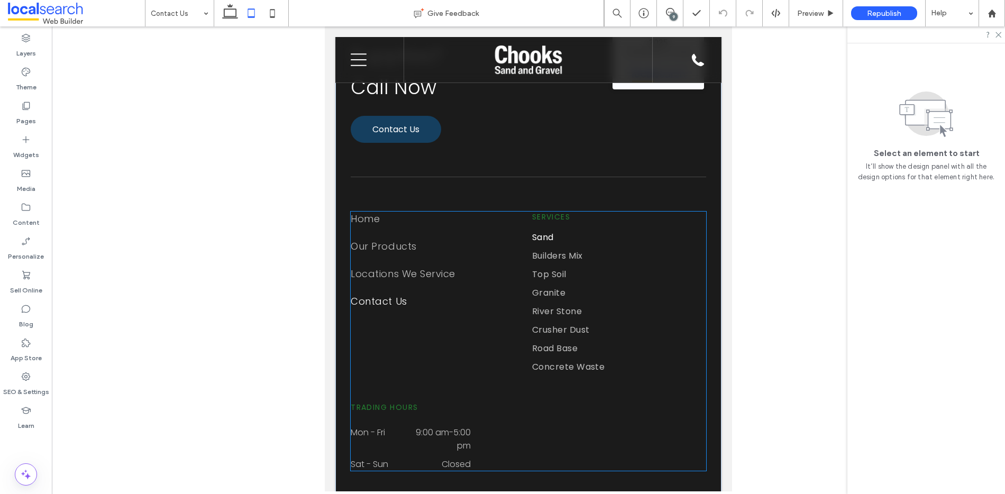
scroll to position [2256, 0]
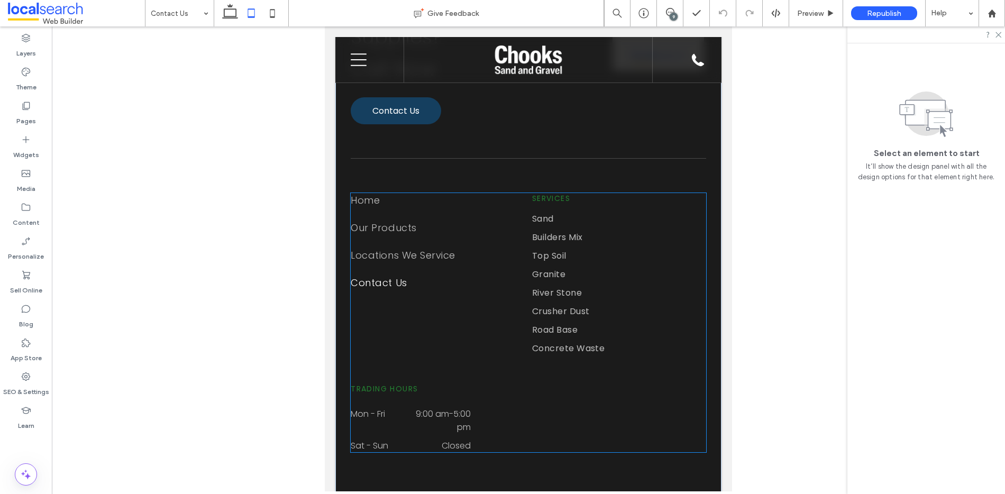
click at [429, 414] on time "9:00 am" at bounding box center [432, 414] width 33 height 12
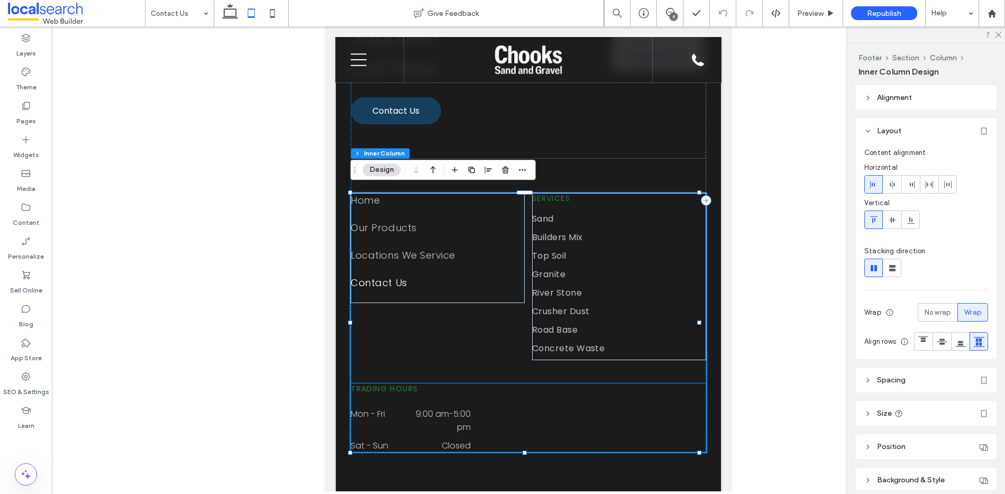
click at [423, 414] on time "9:00 am" at bounding box center [432, 414] width 33 height 12
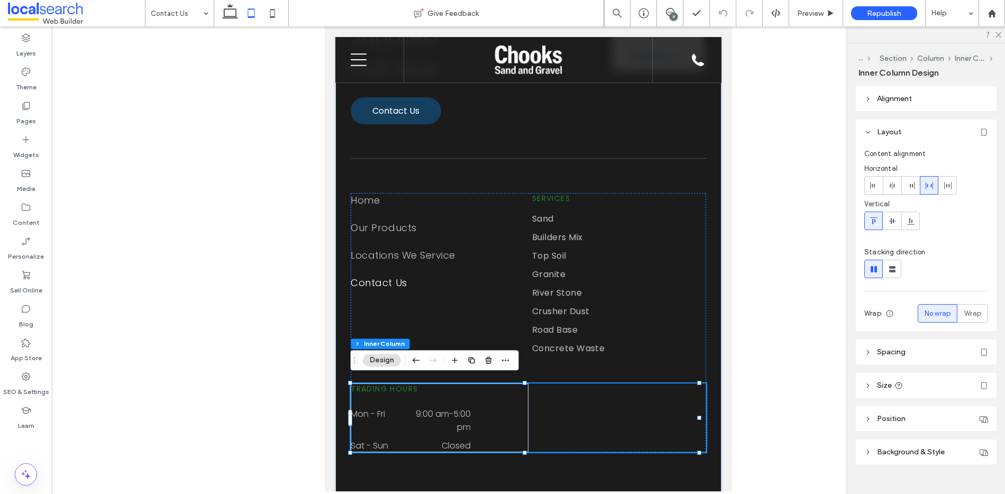
click at [430, 409] on time "9:00 am" at bounding box center [432, 414] width 33 height 12
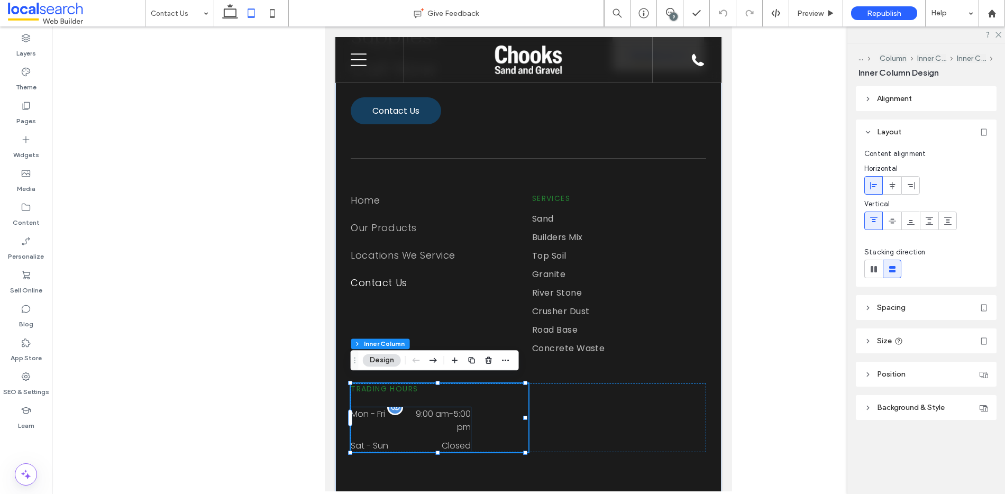
click at [448, 416] on dd "9:00 am - 5:00 pm" at bounding box center [438, 420] width 66 height 26
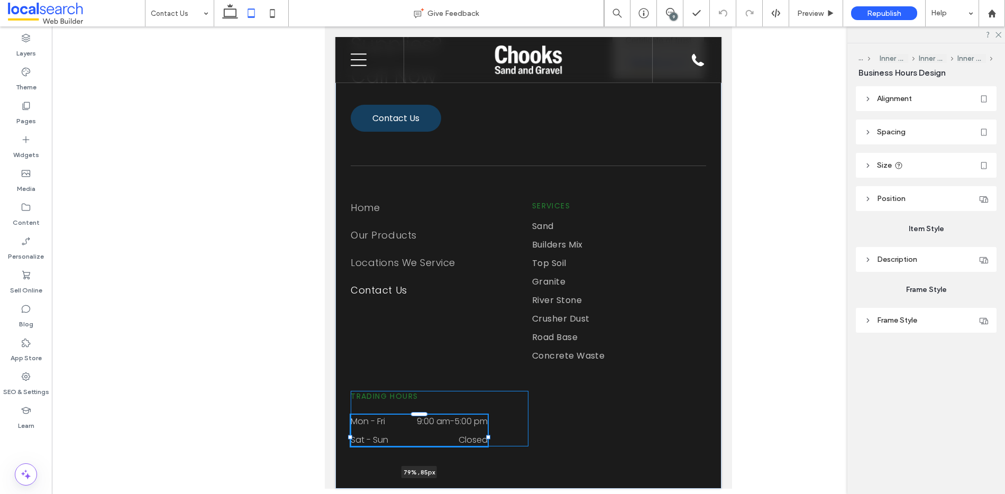
scroll to position [2243, 0]
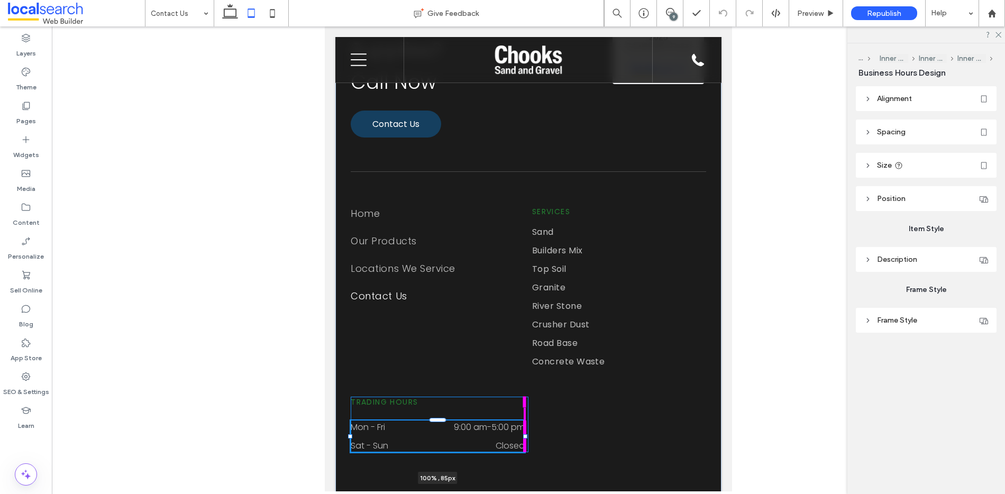
drag, startPoint x: 470, startPoint y: 426, endPoint x: 525, endPoint y: 425, distance: 55.0
click at [351, 421] on div at bounding box center [351, 421] width 1 height 1
type input "***"
type input "****"
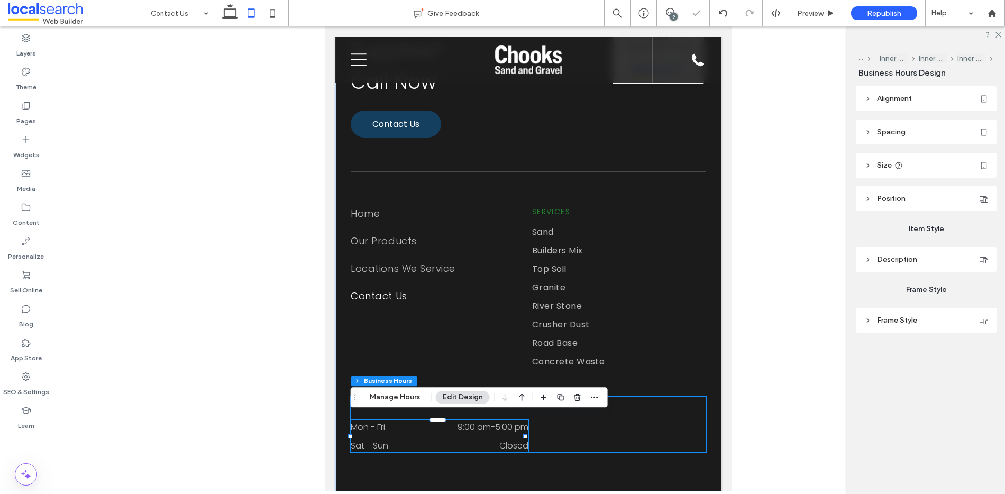
click at [669, 437] on div "Trading Hours Mon - Fri 9:00 am - 5:00 pm Sat - Sun Closed 100% , 85px" at bounding box center [529, 425] width 356 height 56
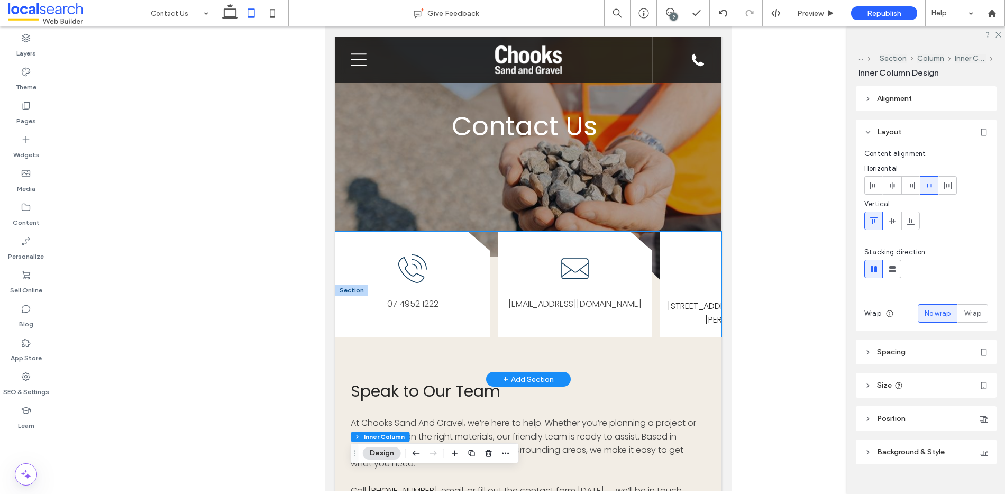
scroll to position [0, 0]
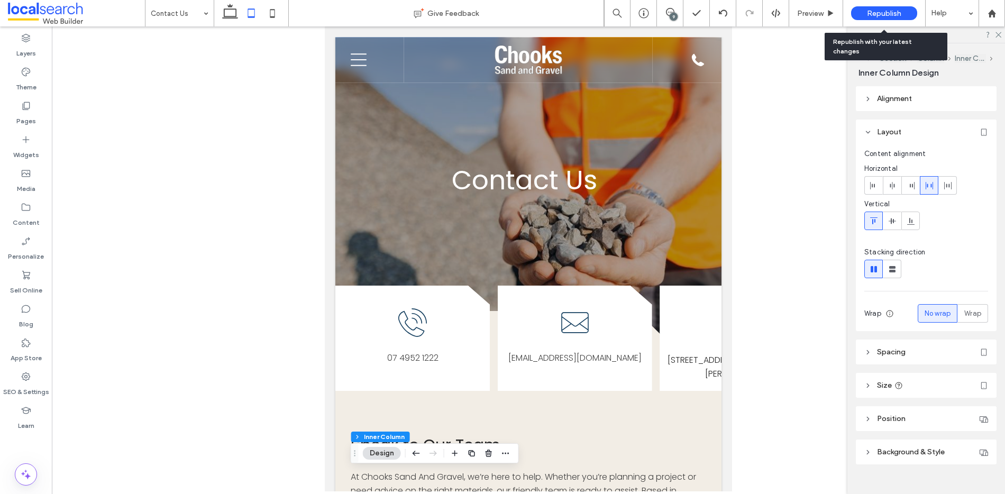
click at [868, 13] on span "Republish" at bounding box center [884, 13] width 34 height 9
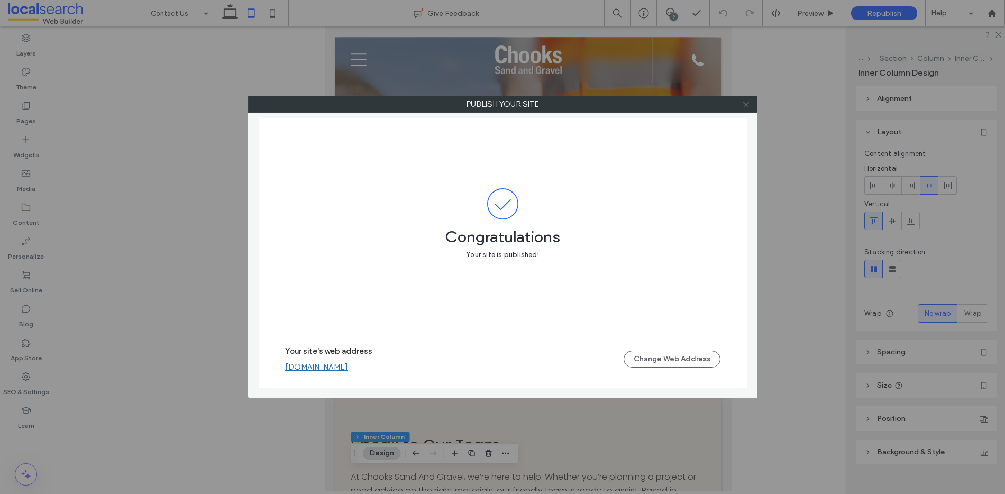
click at [745, 106] on icon at bounding box center [746, 105] width 8 height 8
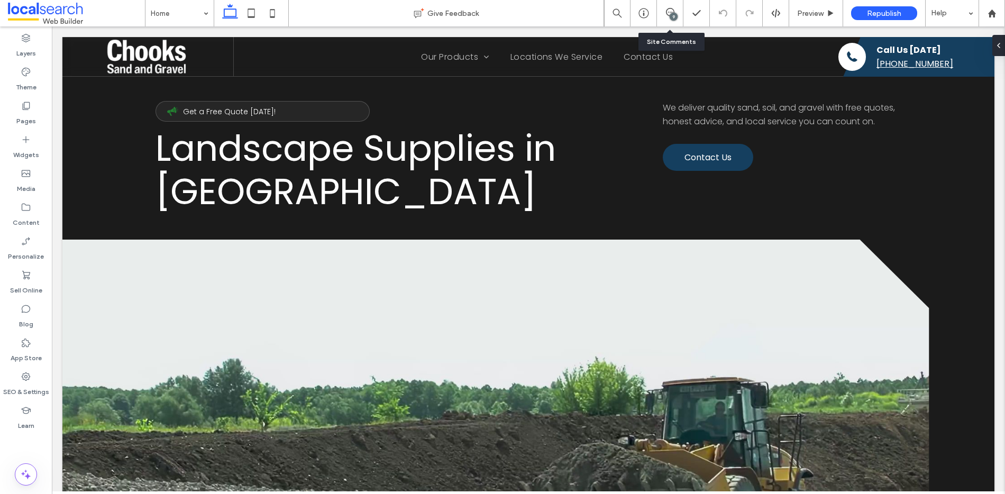
click at [674, 15] on div "9" at bounding box center [674, 17] width 8 height 8
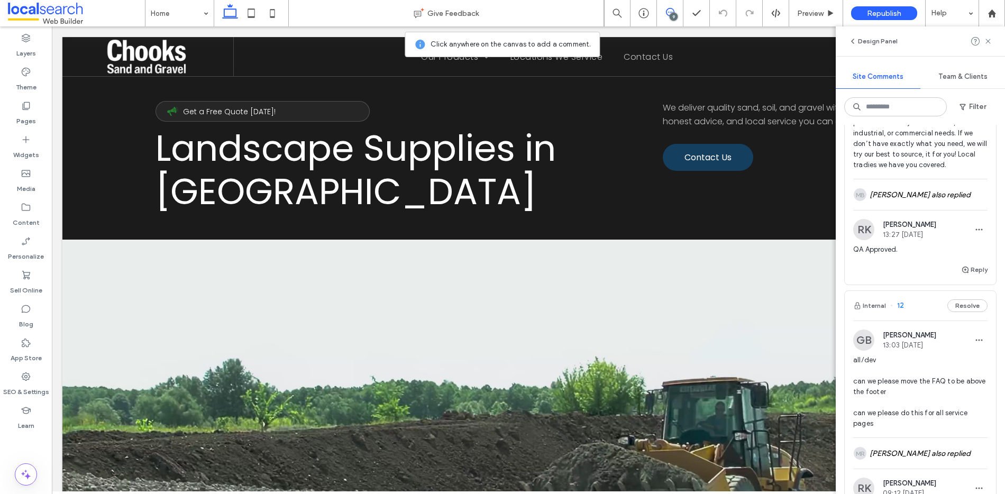
scroll to position [2529, 0]
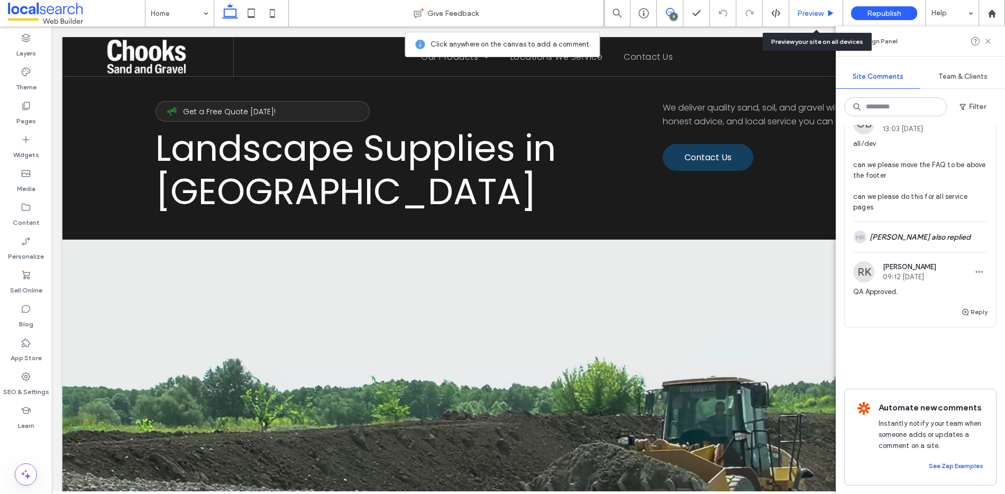
click at [819, 14] on span "Preview" at bounding box center [810, 13] width 26 height 9
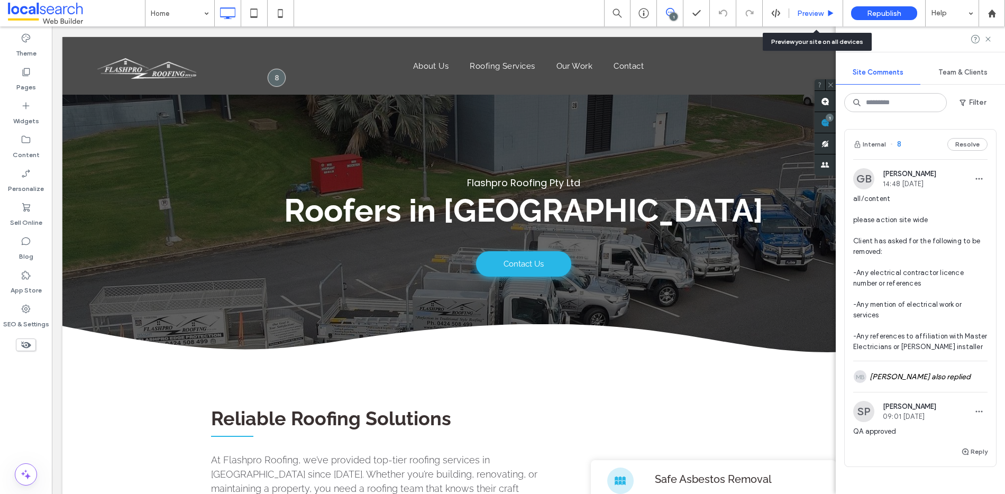
click at [819, 13] on span "Preview" at bounding box center [810, 13] width 26 height 9
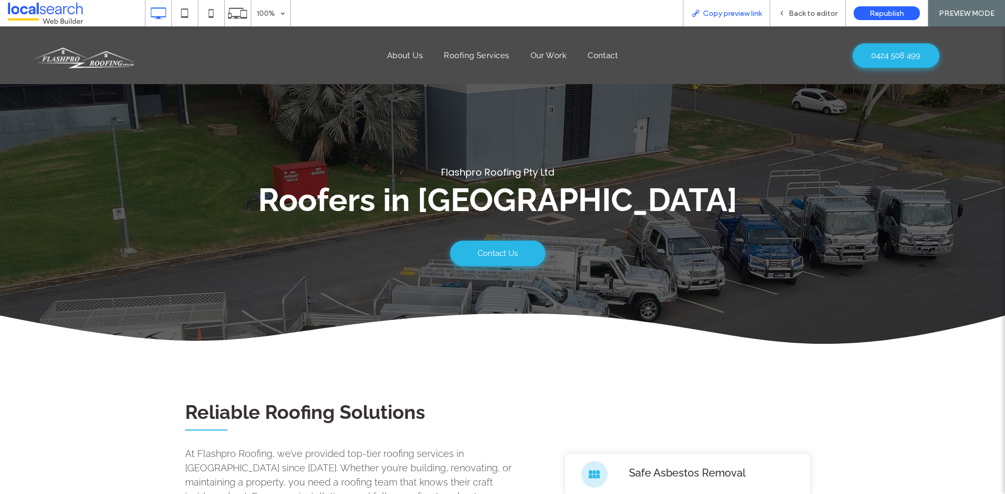
click at [746, 13] on span "Copy preview link" at bounding box center [732, 13] width 59 height 9
click at [745, 17] on span "Copy preview link" at bounding box center [732, 13] width 59 height 9
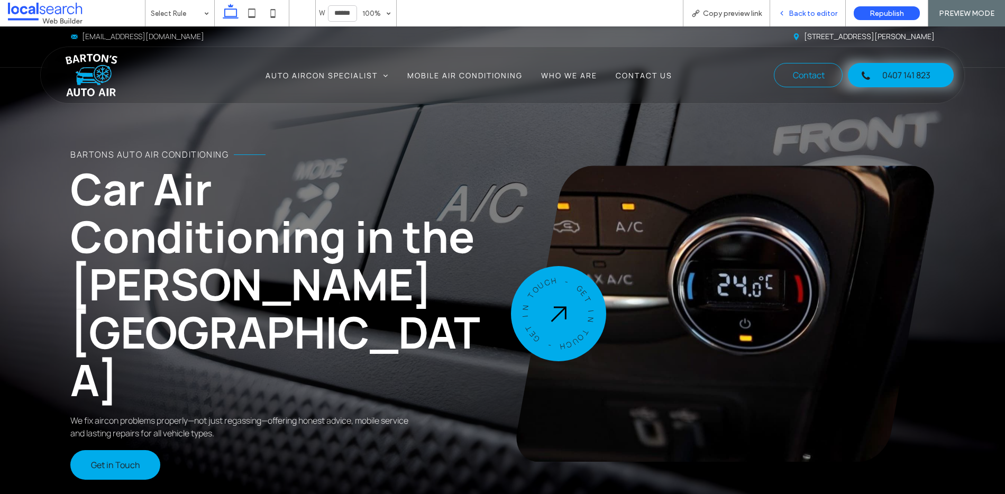
click at [815, 14] on span "Back to editor" at bounding box center [813, 13] width 49 height 9
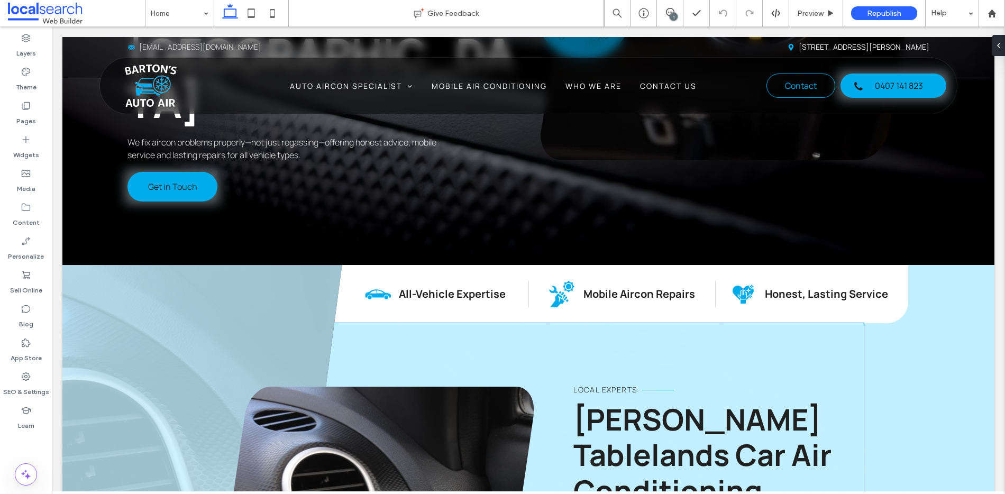
scroll to position [105, 0]
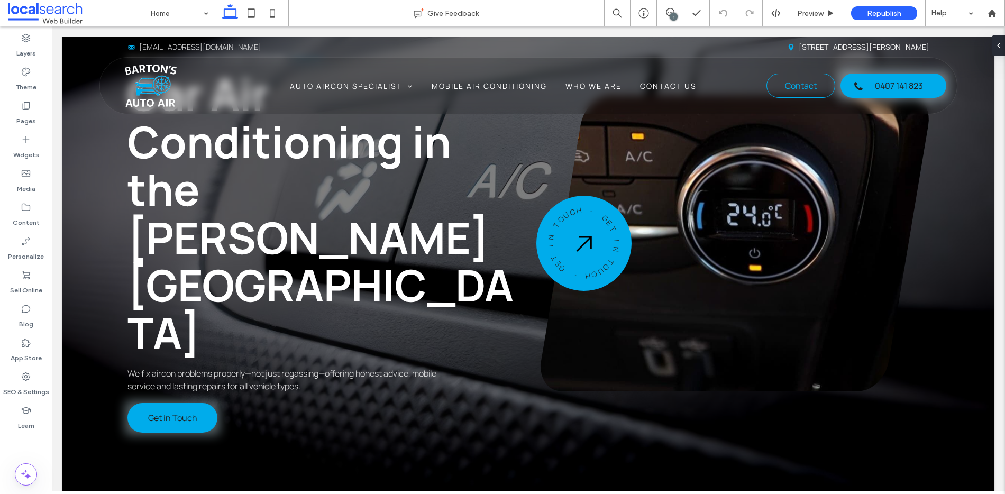
click at [671, 15] on div "1" at bounding box center [674, 17] width 8 height 8
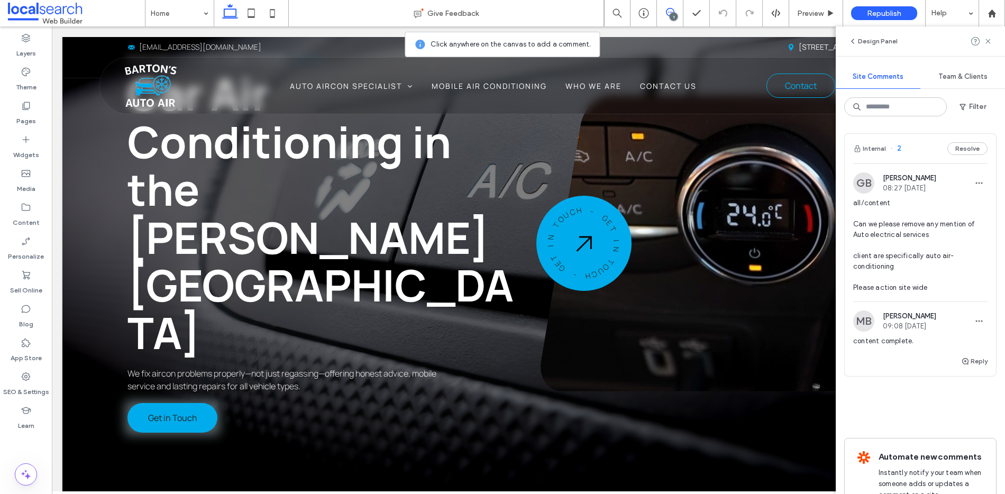
click at [914, 156] on div "Internal 2 Resolve" at bounding box center [920, 149] width 151 height 30
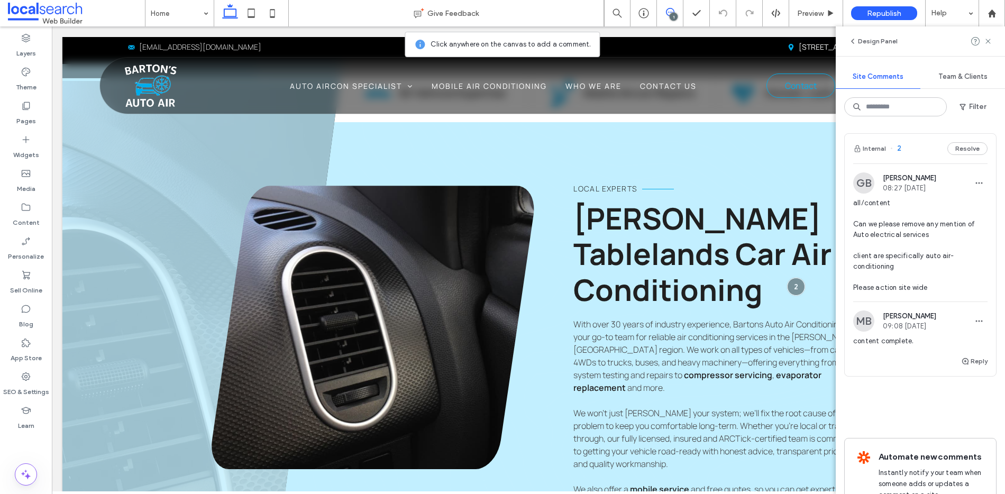
scroll to position [578, 0]
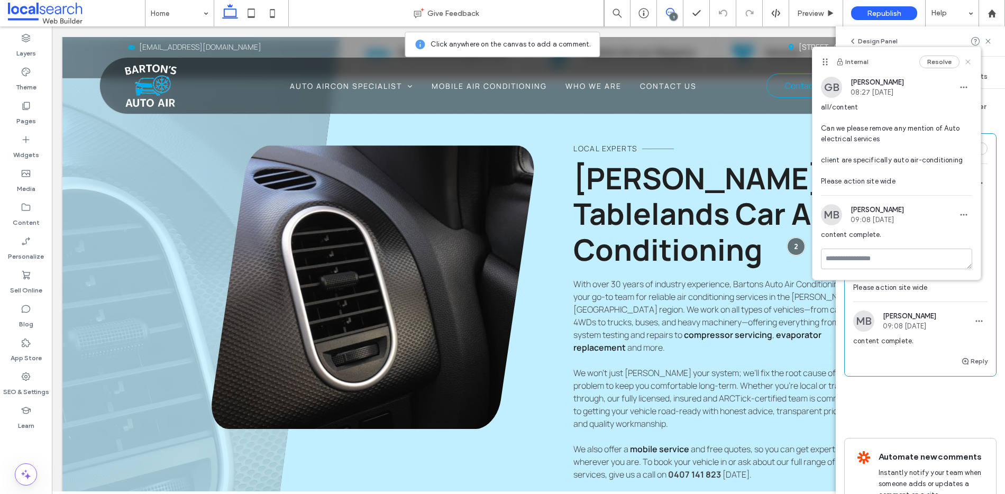
click at [965, 63] on icon at bounding box center [968, 62] width 8 height 8
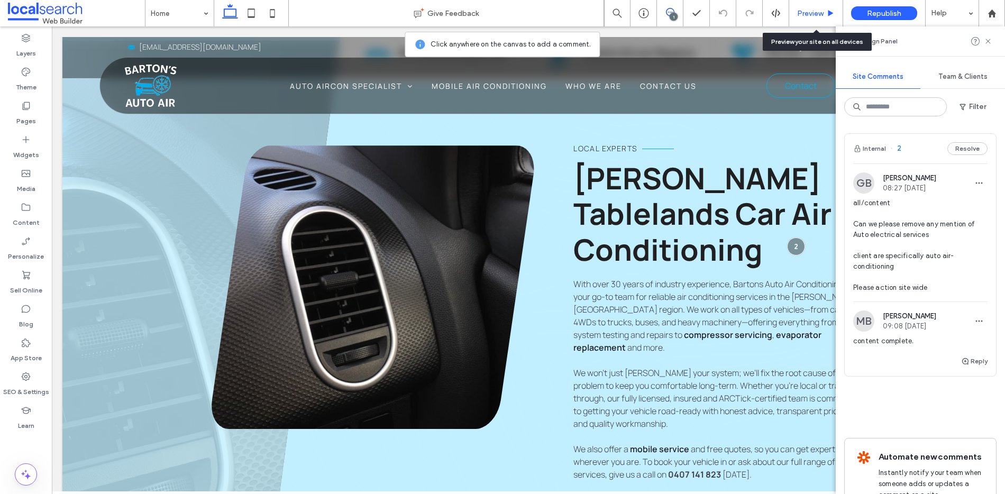
click at [812, 9] on span "Preview" at bounding box center [810, 13] width 26 height 9
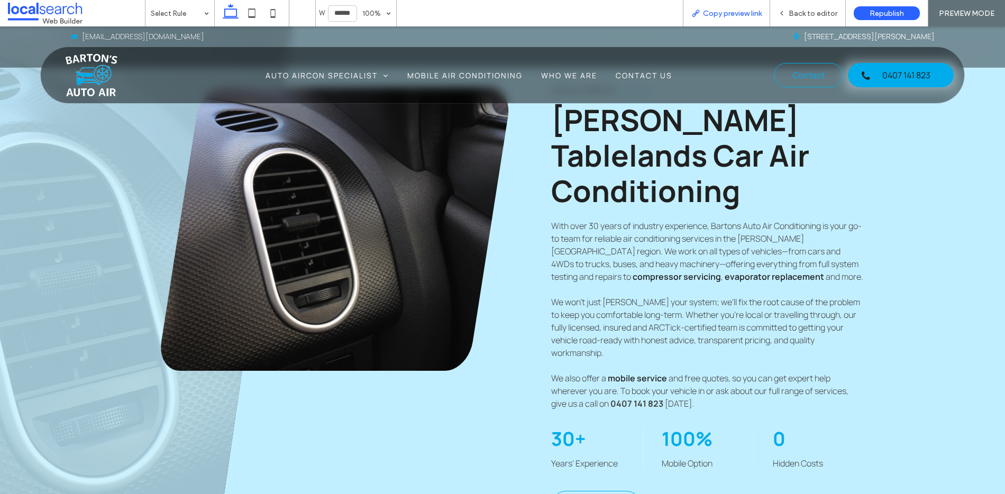
click at [729, 11] on span "Copy preview link" at bounding box center [732, 13] width 59 height 9
click at [817, 12] on span "Back to editor" at bounding box center [813, 13] width 49 height 9
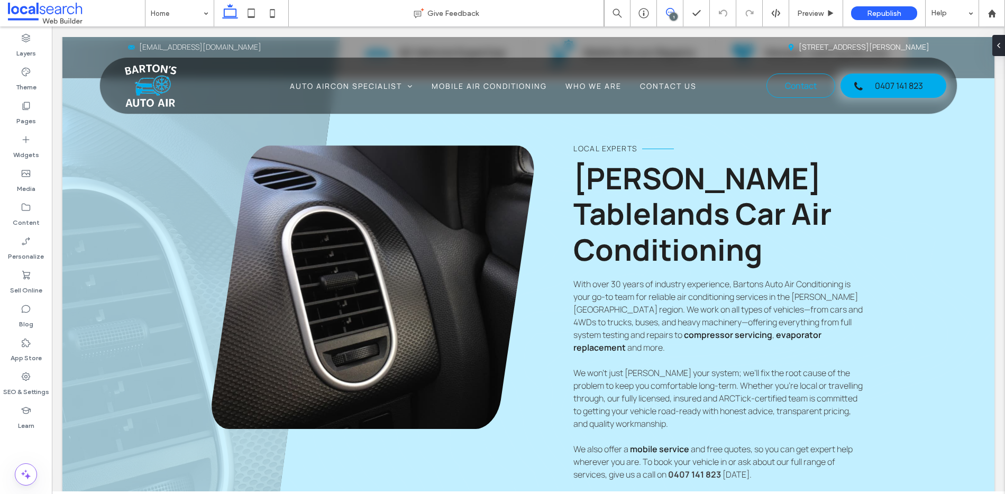
click at [669, 11] on icon at bounding box center [670, 12] width 8 height 8
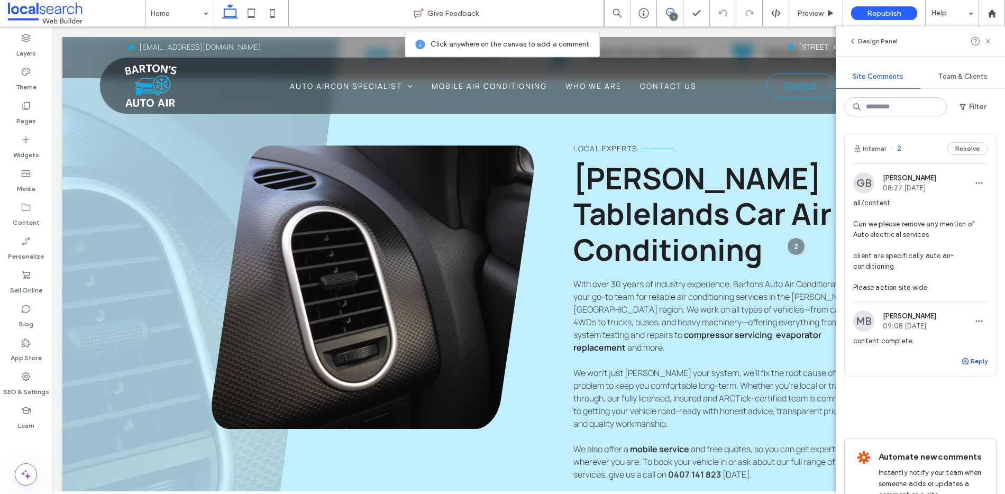
click at [961, 360] on icon "button" at bounding box center [965, 361] width 8 height 8
click at [925, 376] on textarea at bounding box center [920, 381] width 134 height 53
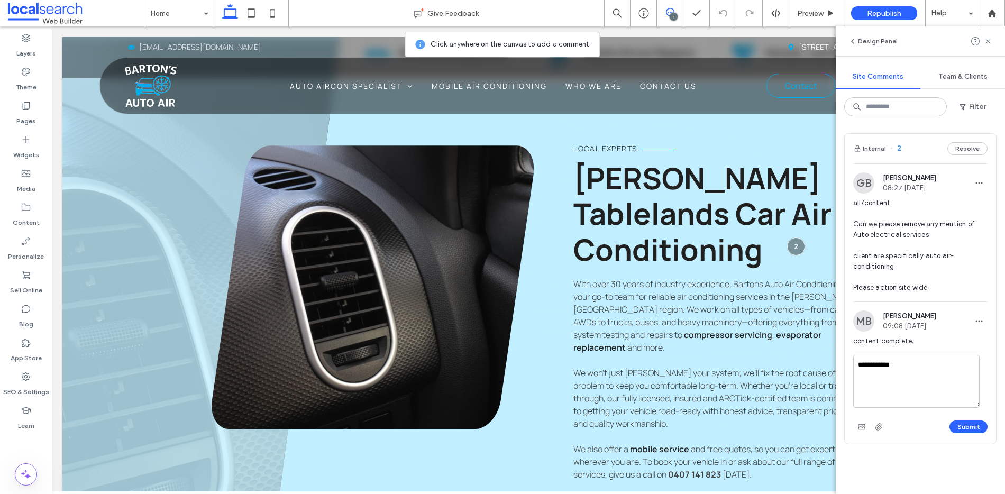
type textarea "**********"
click at [965, 423] on button "Submit" at bounding box center [969, 427] width 38 height 13
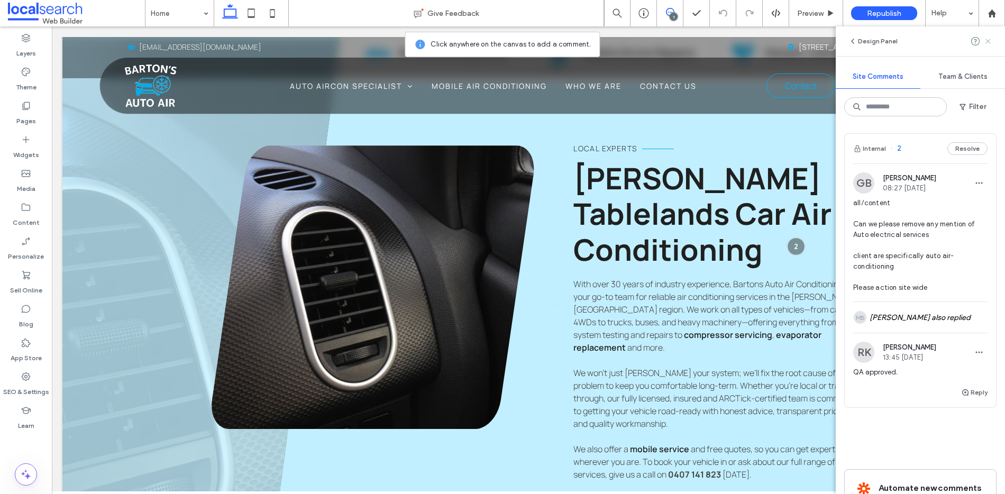
click at [988, 42] on icon at bounding box center [988, 41] width 8 height 8
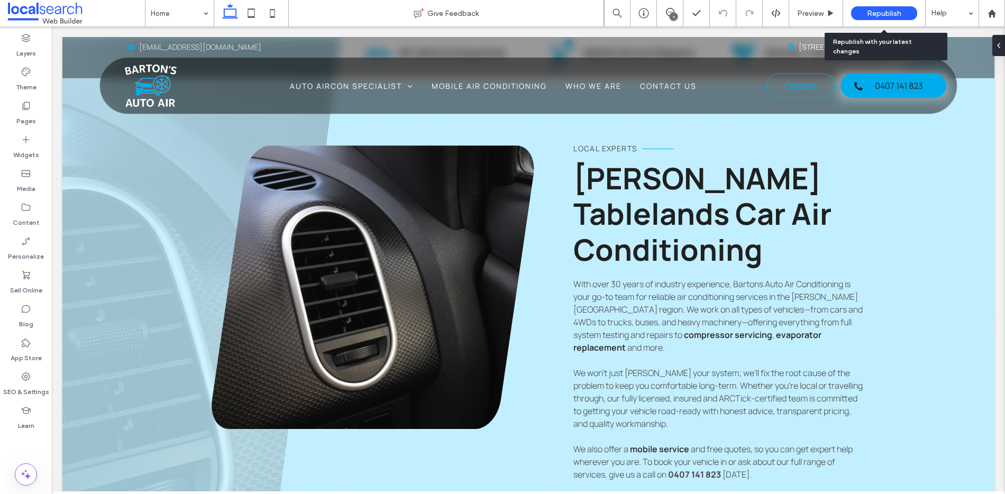
click at [878, 12] on span "Republish" at bounding box center [884, 13] width 34 height 9
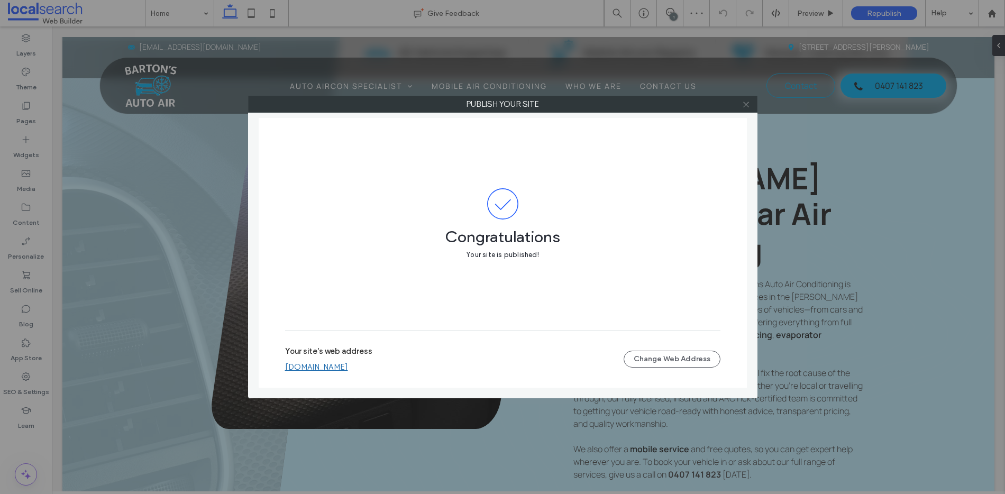
click at [748, 107] on icon at bounding box center [746, 105] width 8 height 8
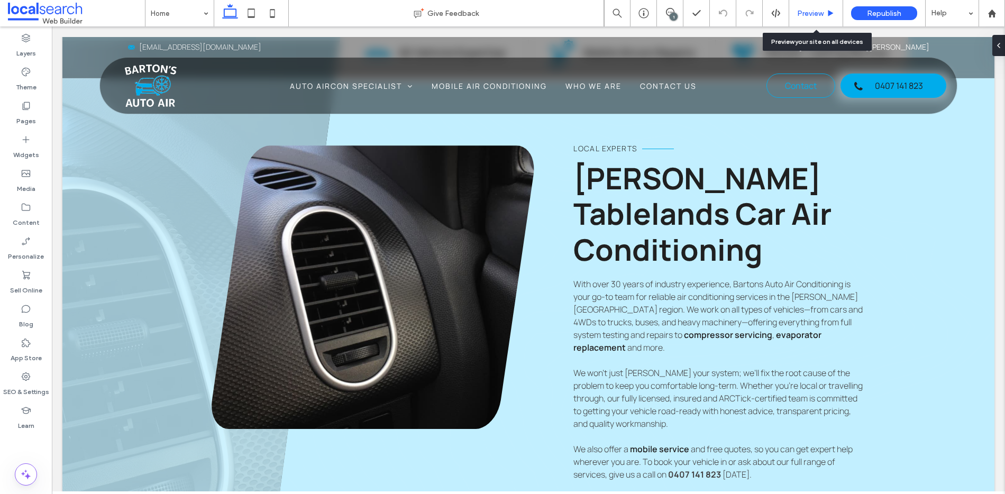
click at [814, 13] on span "Preview" at bounding box center [810, 13] width 26 height 9
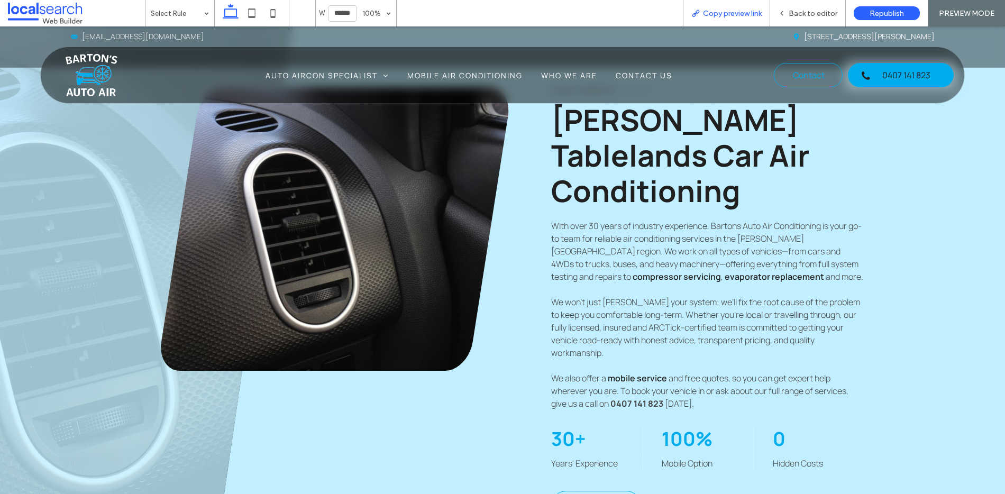
click at [735, 16] on span "Copy preview link" at bounding box center [732, 13] width 59 height 9
click at [794, 14] on span "Back to editor" at bounding box center [813, 13] width 49 height 9
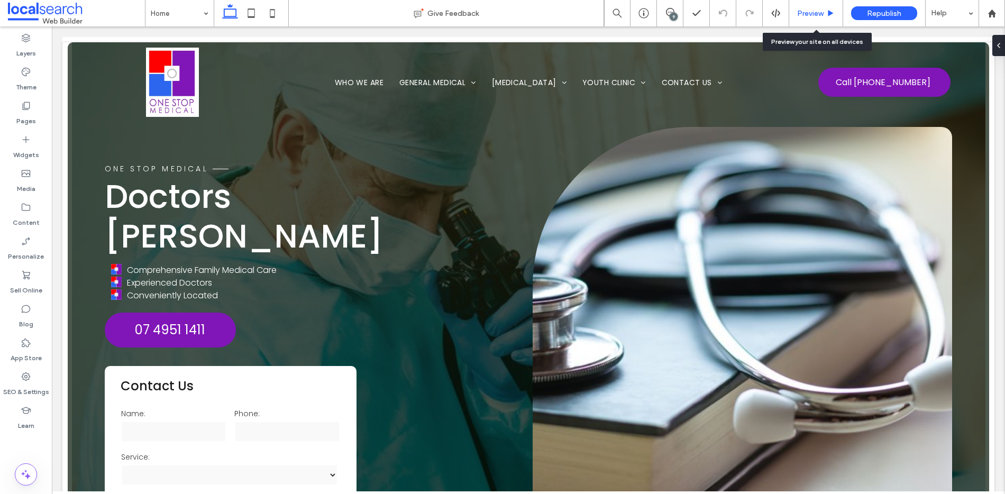
click at [811, 15] on span "Preview" at bounding box center [810, 13] width 26 height 9
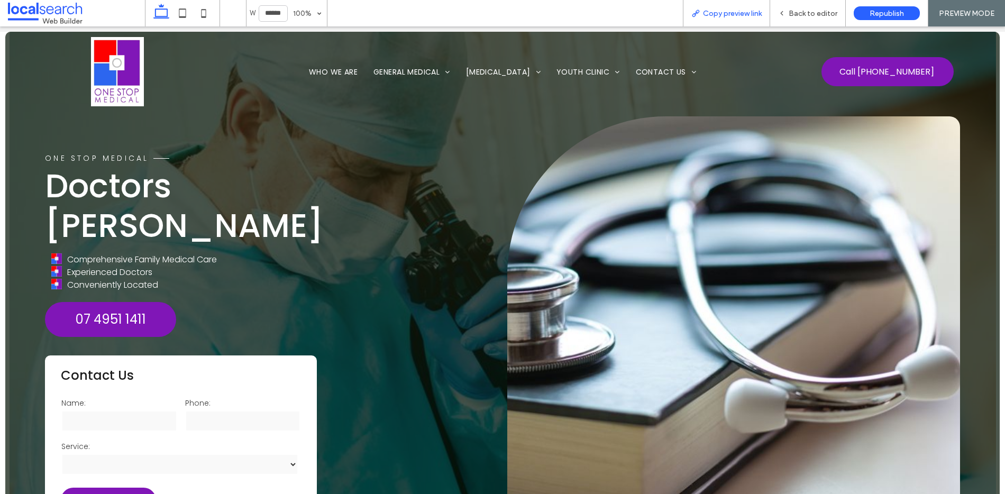
click at [739, 14] on span "Copy preview link" at bounding box center [732, 13] width 59 height 9
click at [809, 20] on div "Back to editor" at bounding box center [808, 13] width 76 height 26
click at [805, 13] on span "Back to editor" at bounding box center [813, 13] width 49 height 9
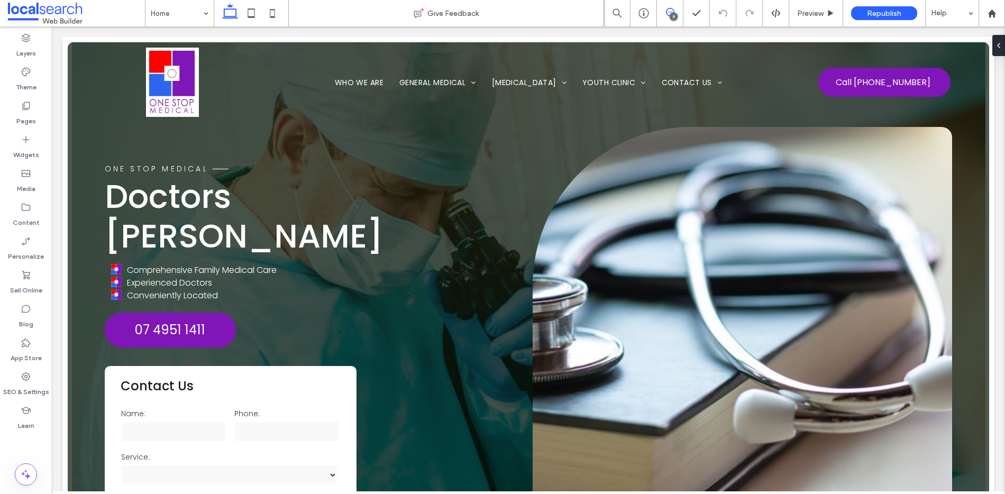
click at [670, 11] on icon at bounding box center [670, 12] width 8 height 8
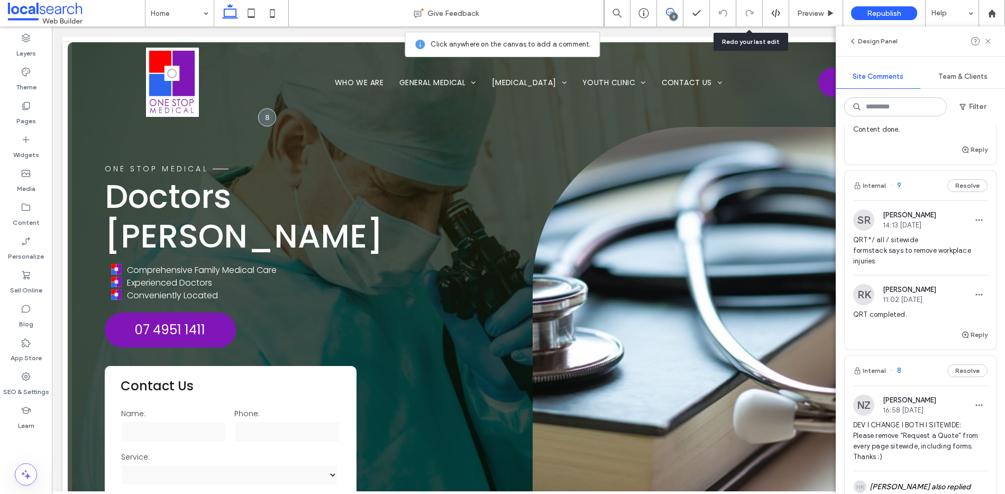
scroll to position [240, 0]
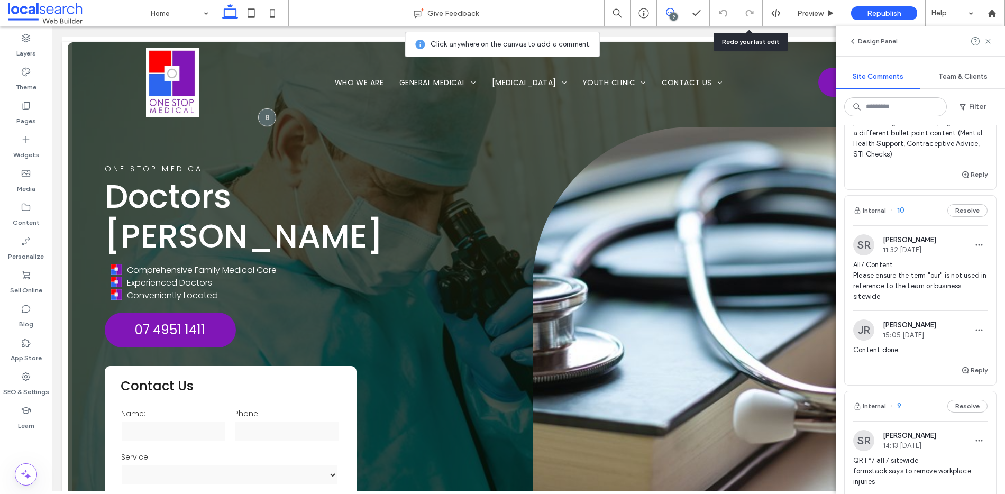
click at [899, 218] on div "Internal 10 Resolve" at bounding box center [920, 211] width 151 height 30
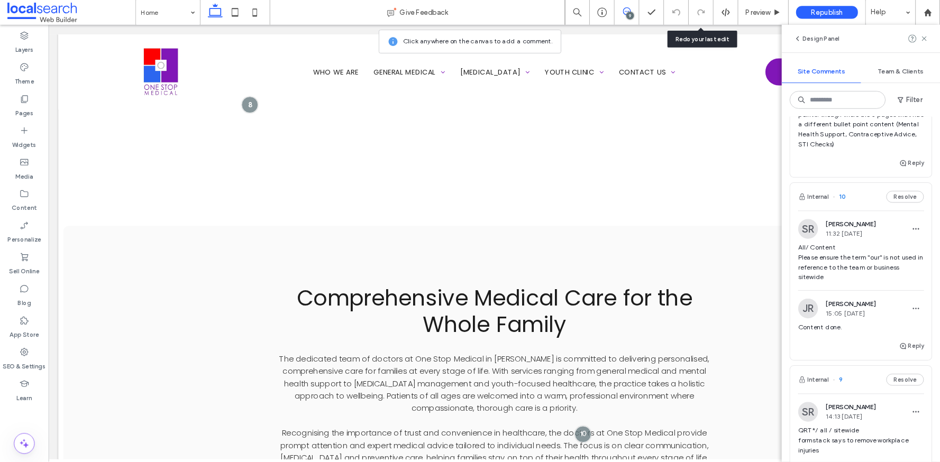
scroll to position [1557, 0]
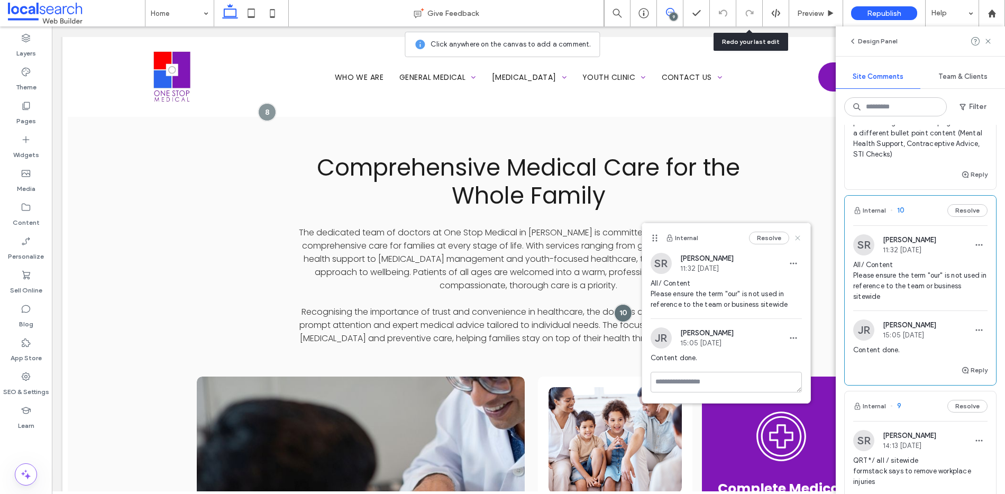
click at [798, 239] on icon at bounding box center [798, 238] width 8 height 8
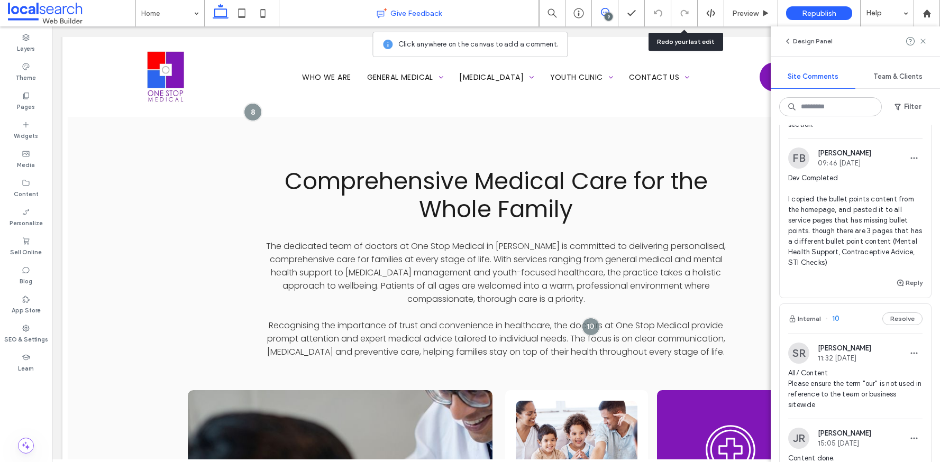
scroll to position [0, 0]
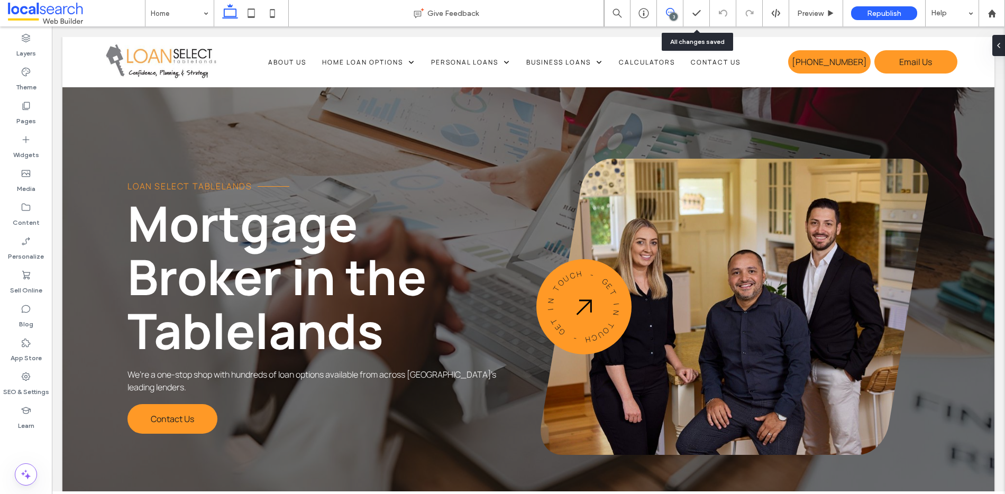
click at [674, 8] on span at bounding box center [670, 12] width 26 height 8
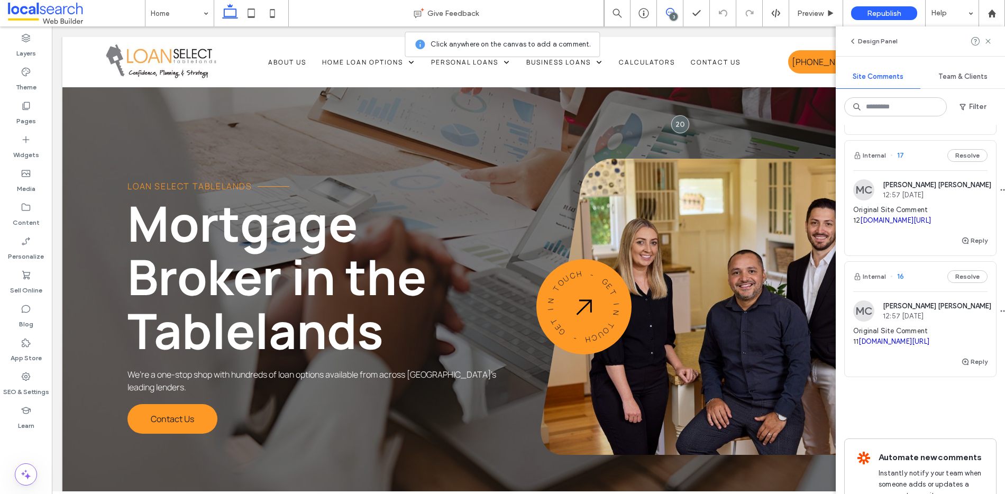
scroll to position [168, 0]
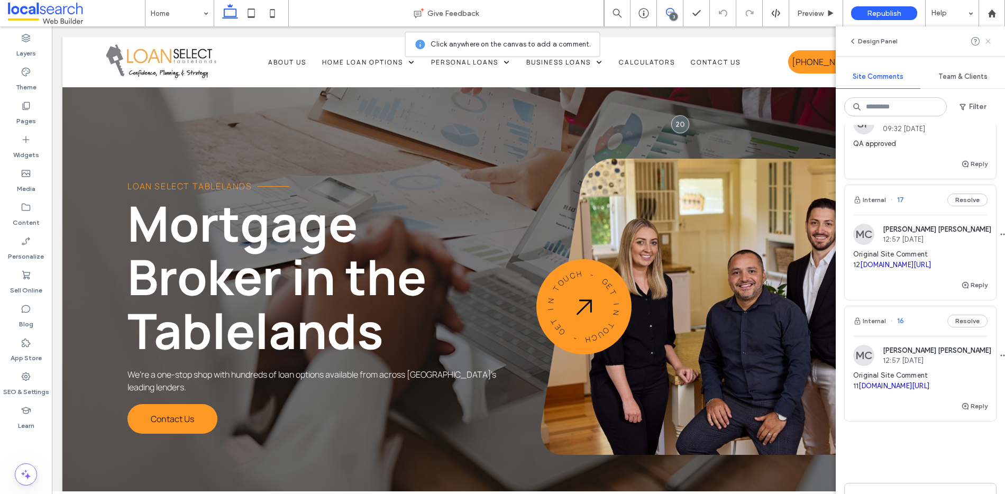
click at [988, 36] on span at bounding box center [988, 41] width 8 height 13
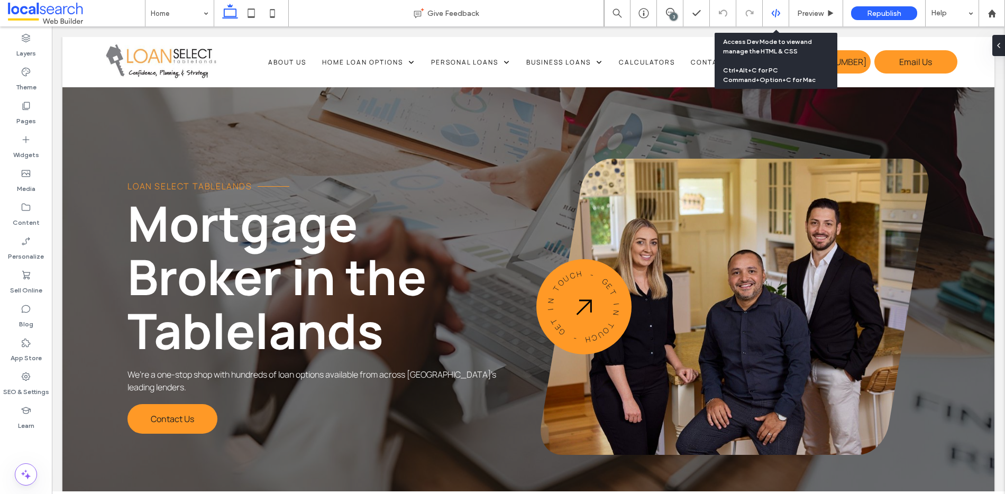
click at [780, 10] on icon at bounding box center [776, 13] width 10 height 10
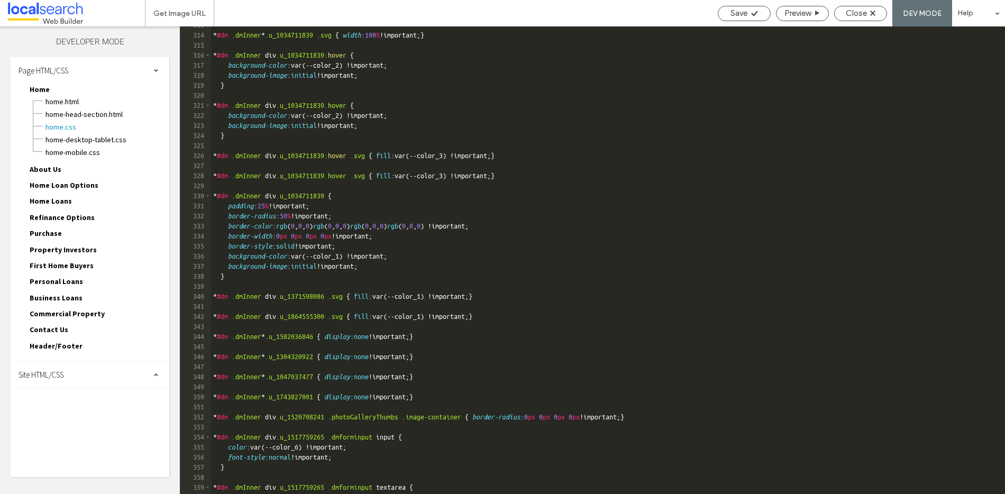
scroll to position [3895, 0]
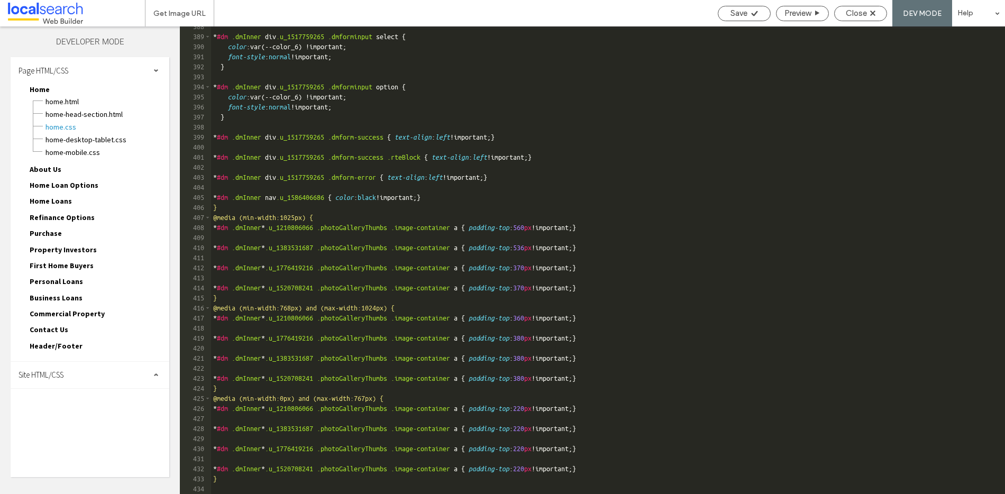
click at [101, 371] on div "Site HTML/CSS" at bounding box center [90, 375] width 159 height 26
click at [67, 423] on span "site.css" at bounding box center [109, 421] width 120 height 11
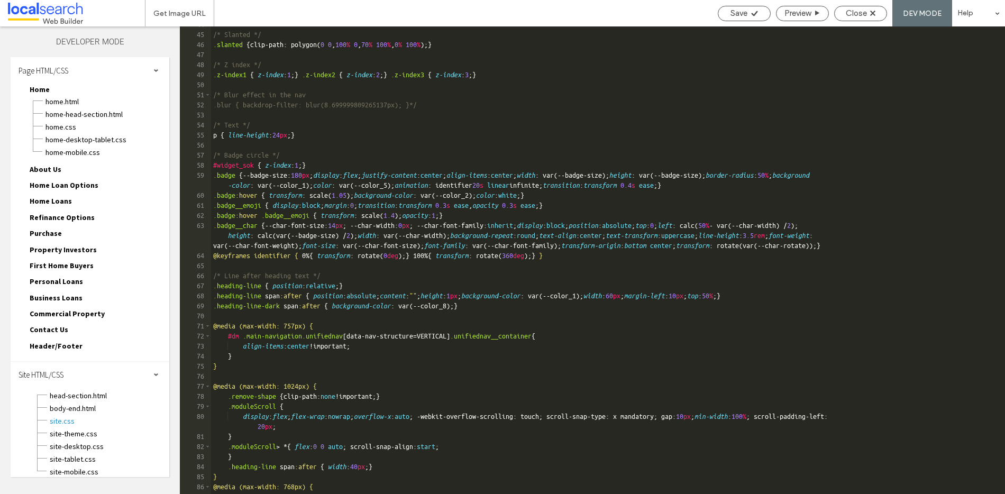
scroll to position [1040, 0]
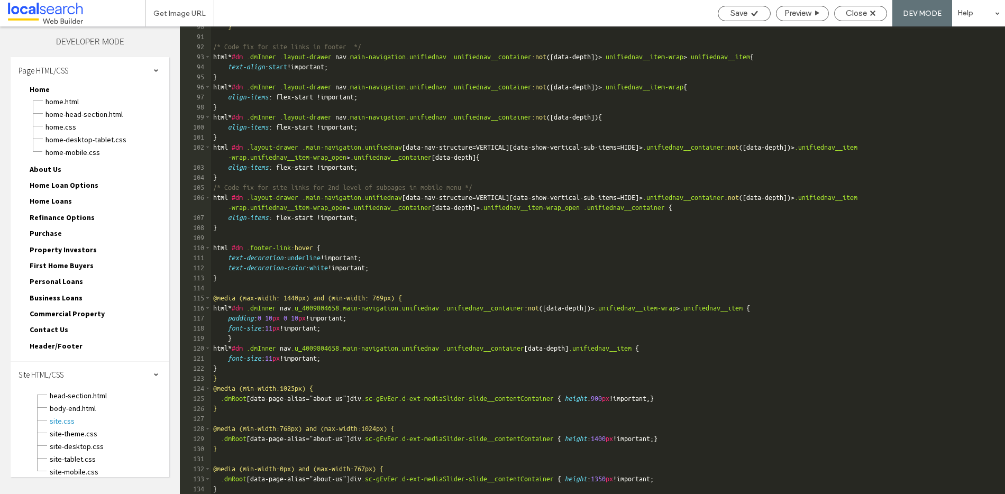
click at [237, 487] on div "} /* Code fix for site links in footer */ html * #dm .dmInner .layout-drawer na…" at bounding box center [604, 266] width 786 height 488
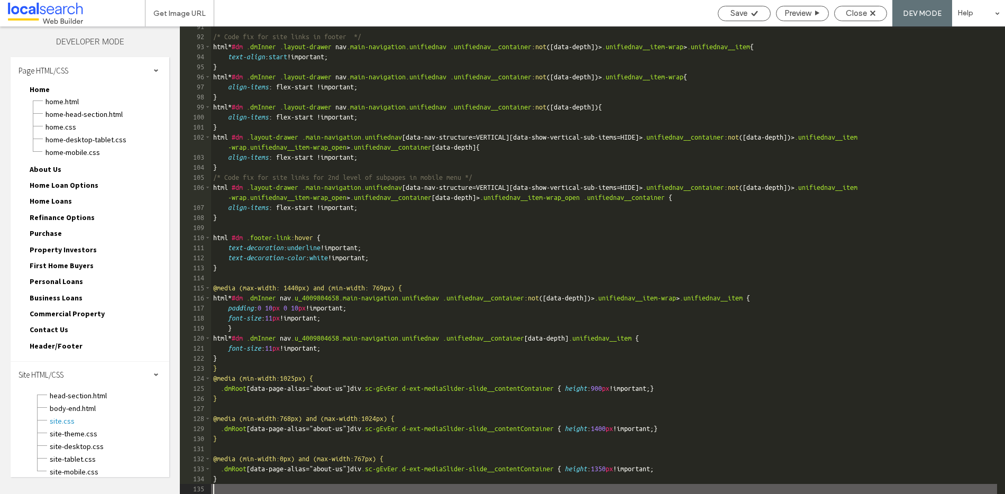
scroll to position [1050, 0]
type textarea "**"
click at [745, 14] on span "Save" at bounding box center [739, 13] width 17 height 10
click at [850, 14] on span "Close" at bounding box center [856, 13] width 21 height 10
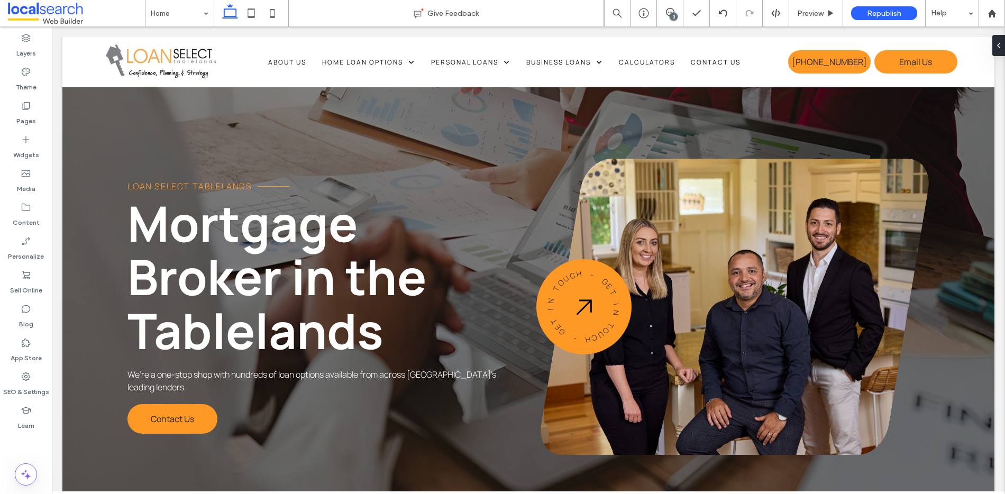
click at [674, 13] on div "3" at bounding box center [674, 17] width 8 height 8
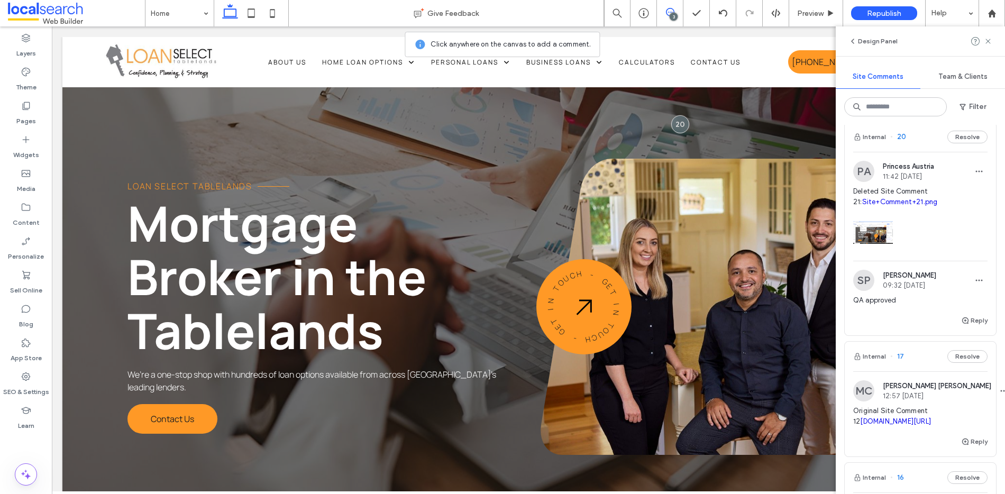
scroll to position [0, 0]
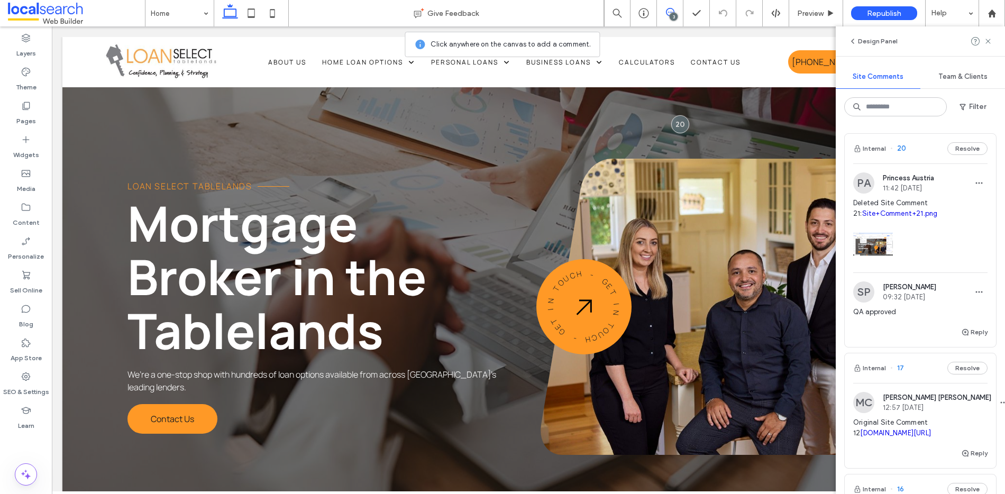
click at [894, 210] on link "Site+Comment+21.png" at bounding box center [900, 214] width 76 height 8
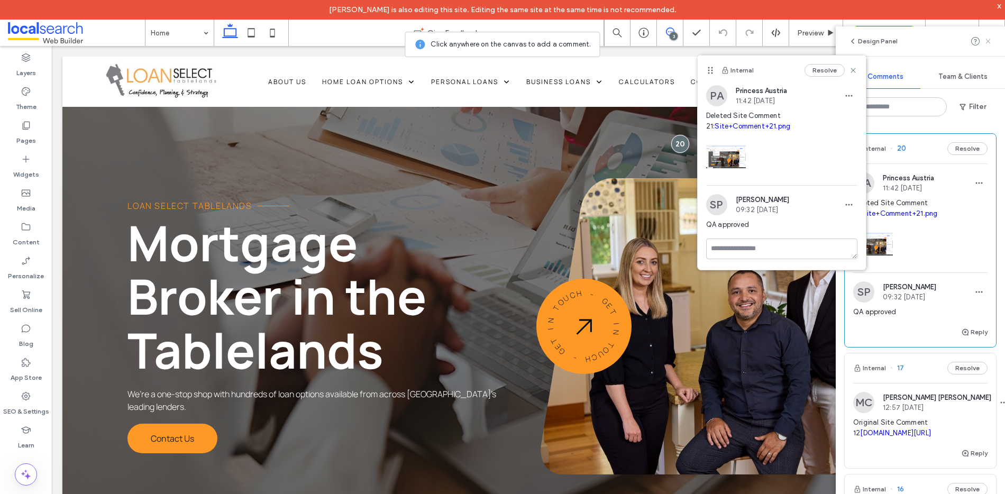
click at [988, 39] on icon at bounding box center [988, 41] width 8 height 8
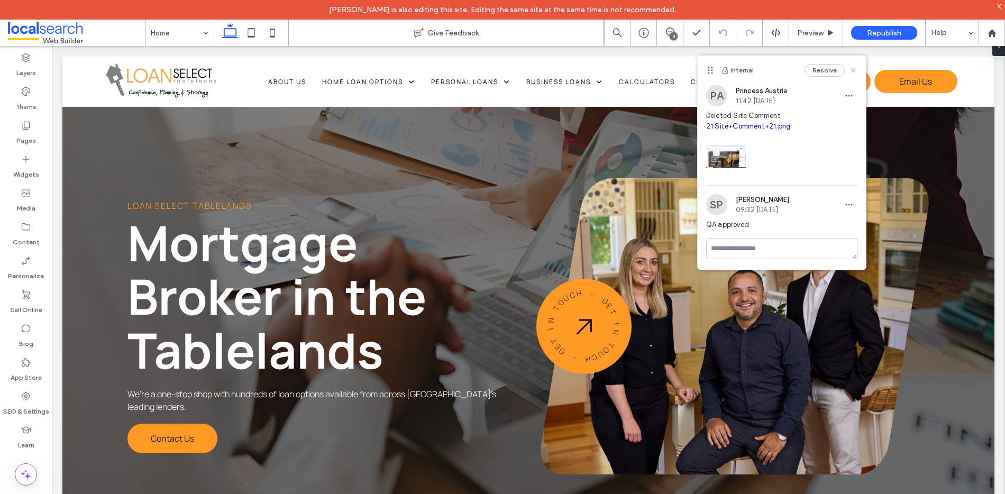
click at [852, 72] on use at bounding box center [853, 70] width 5 height 5
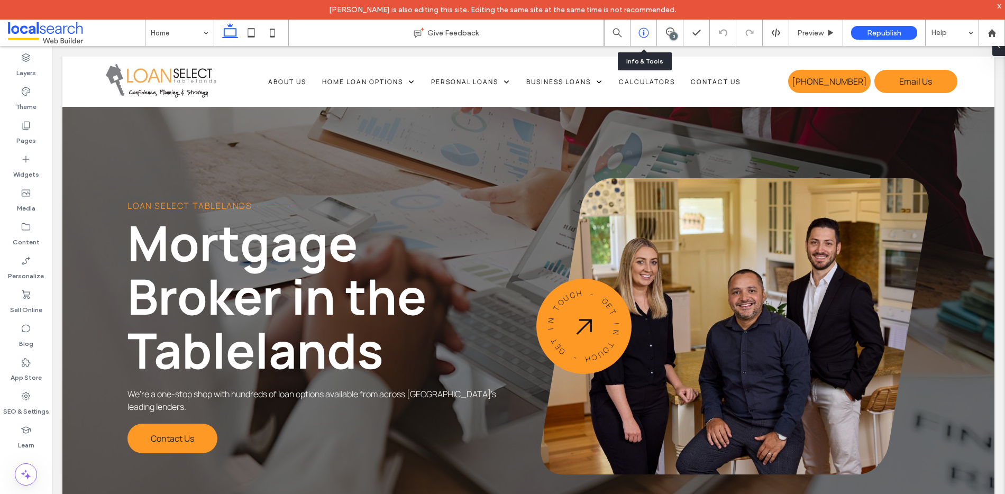
click at [641, 34] on icon at bounding box center [644, 33] width 11 height 11
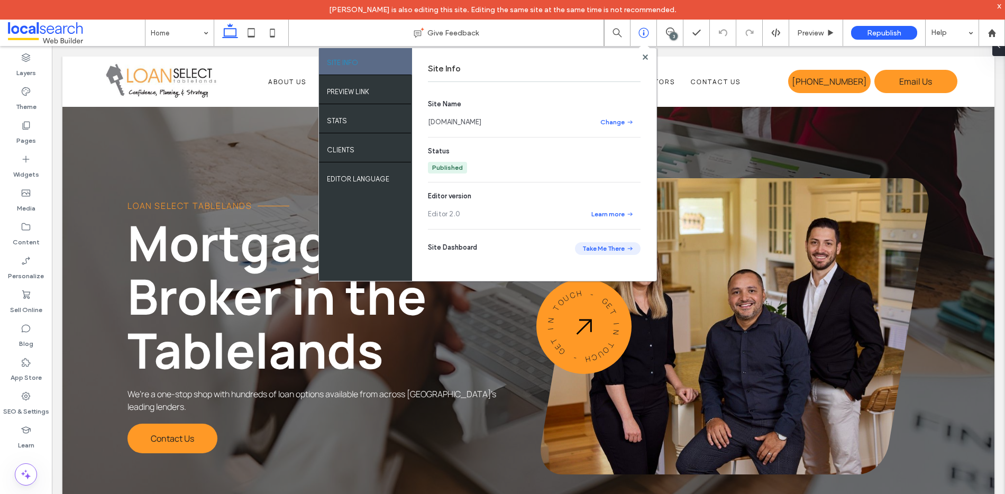
click at [603, 247] on button "Take Me There" at bounding box center [608, 248] width 66 height 13
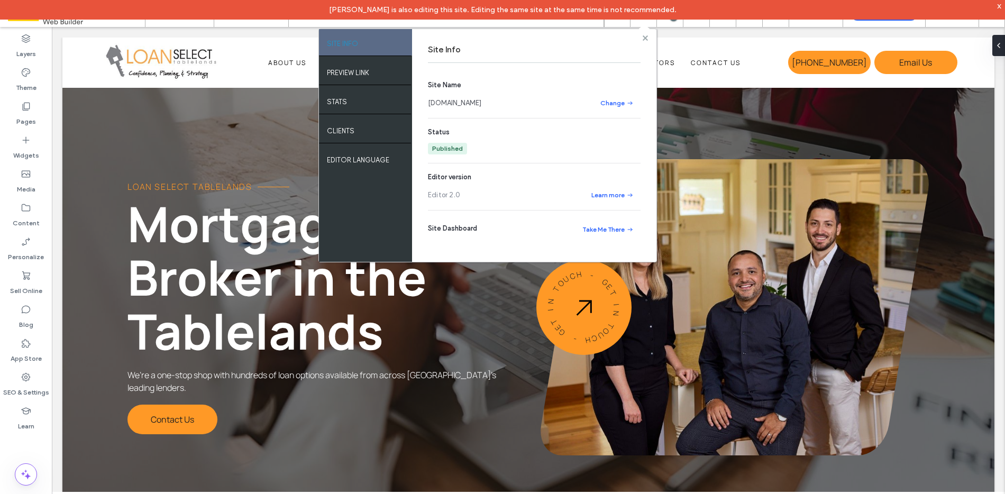
click at [646, 38] on use at bounding box center [644, 37] width 5 height 5
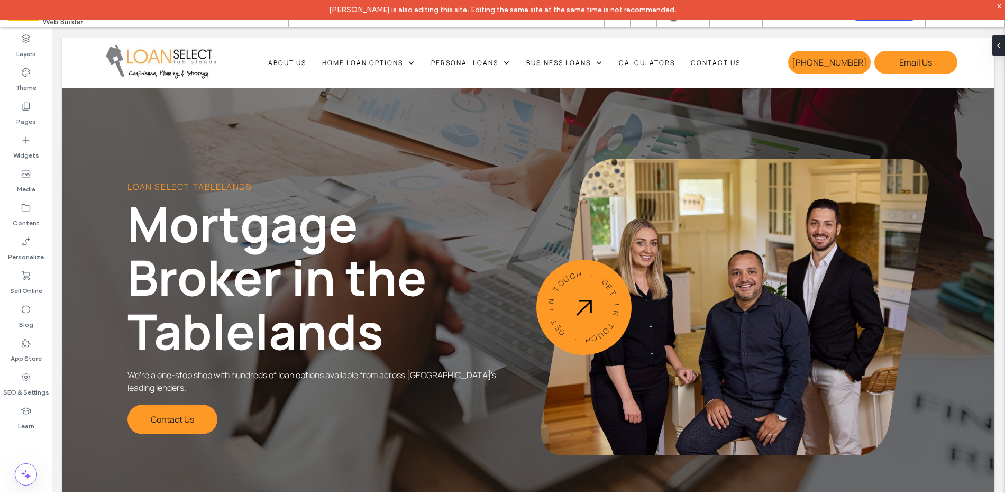
click at [1001, 4] on div "x" at bounding box center [999, 5] width 5 height 9
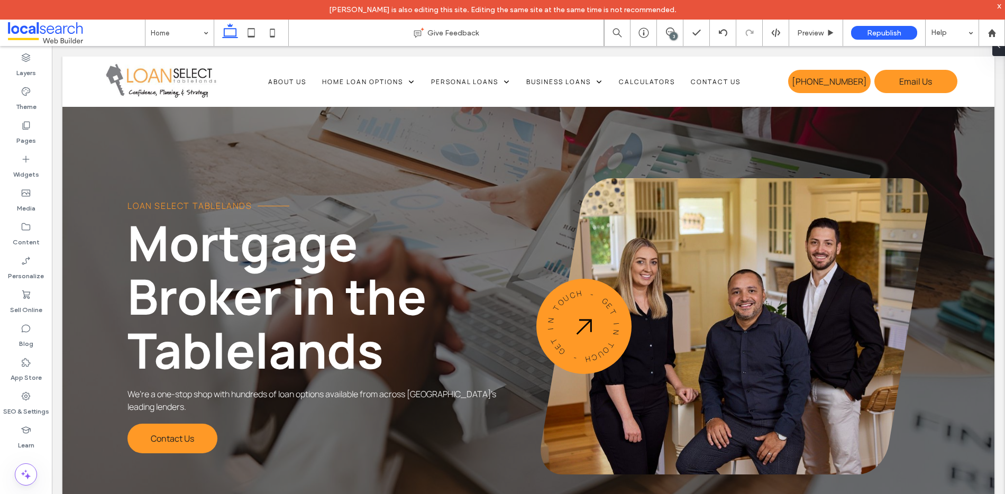
click at [998, 6] on div "x" at bounding box center [999, 5] width 5 height 9
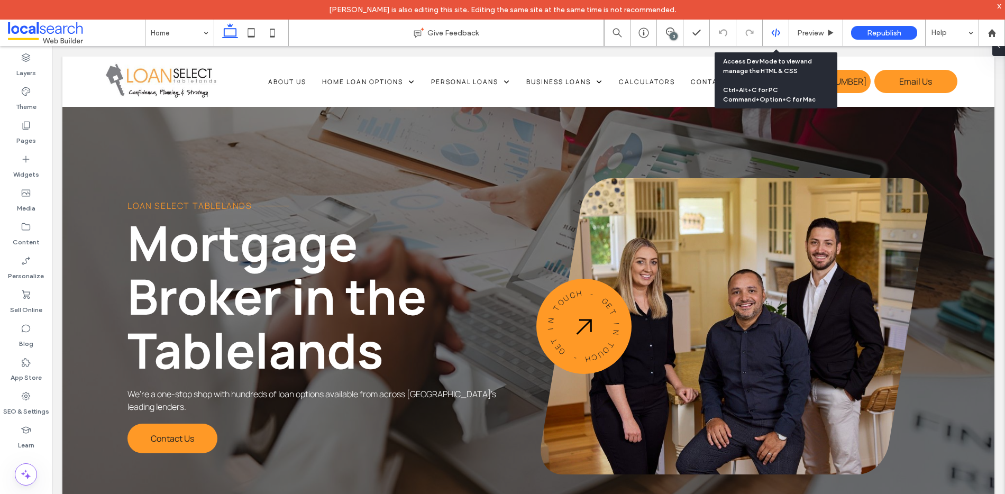
click at [770, 33] on div at bounding box center [776, 33] width 26 height 10
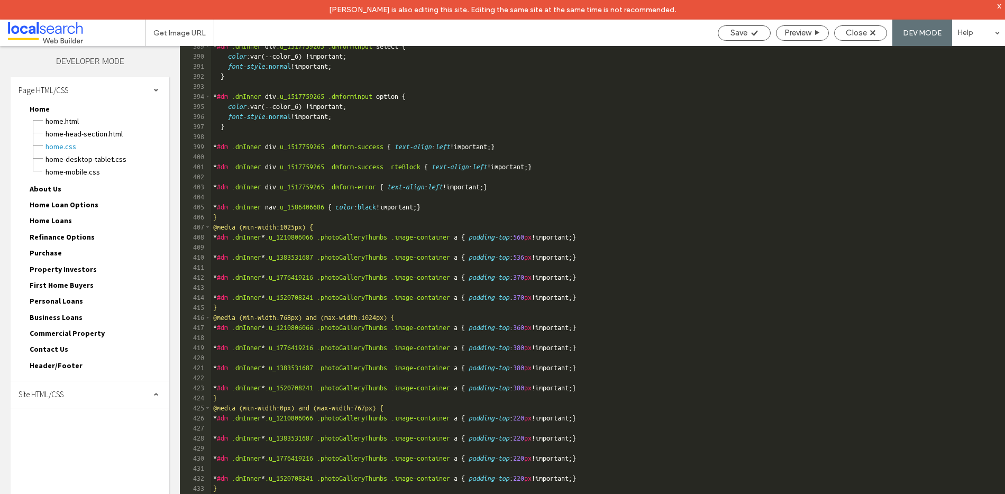
scroll to position [3905, 0]
click at [51, 396] on span "Site HTML/CSS" at bounding box center [41, 394] width 45 height 10
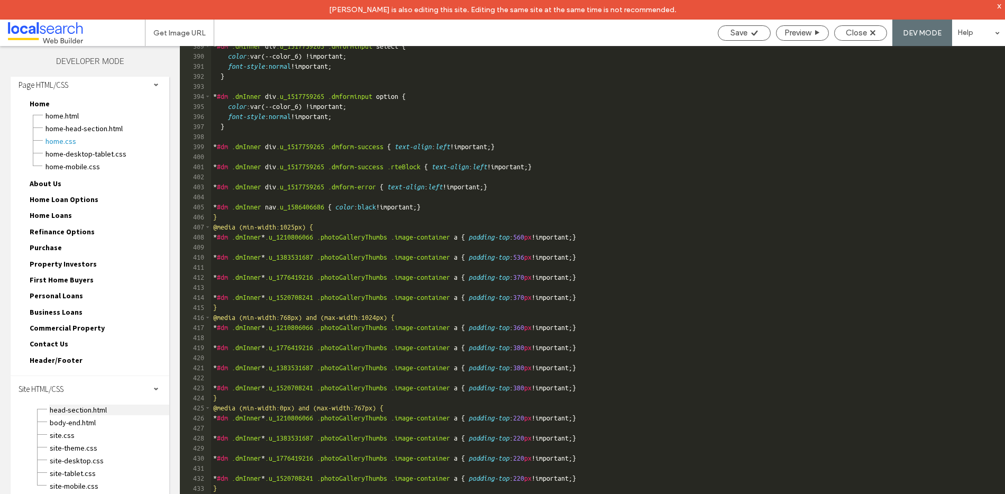
scroll to position [7, 0]
click at [61, 432] on span "site.css" at bounding box center [109, 434] width 120 height 11
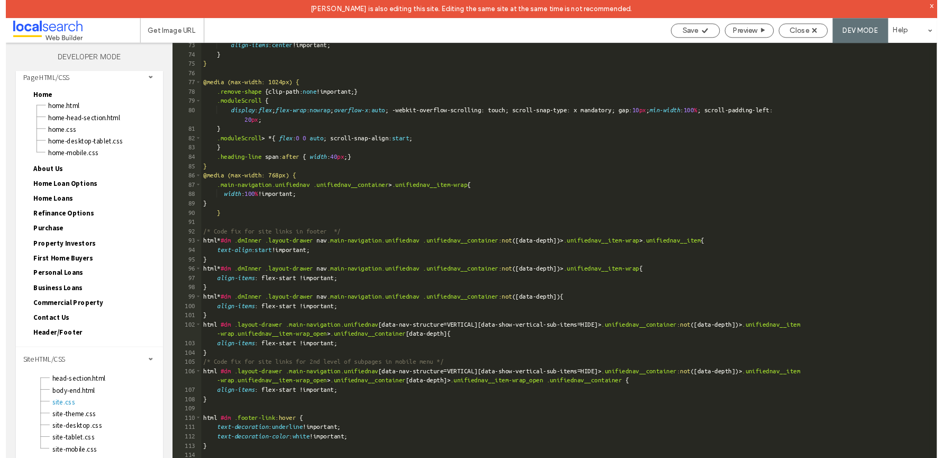
scroll to position [1050, 0]
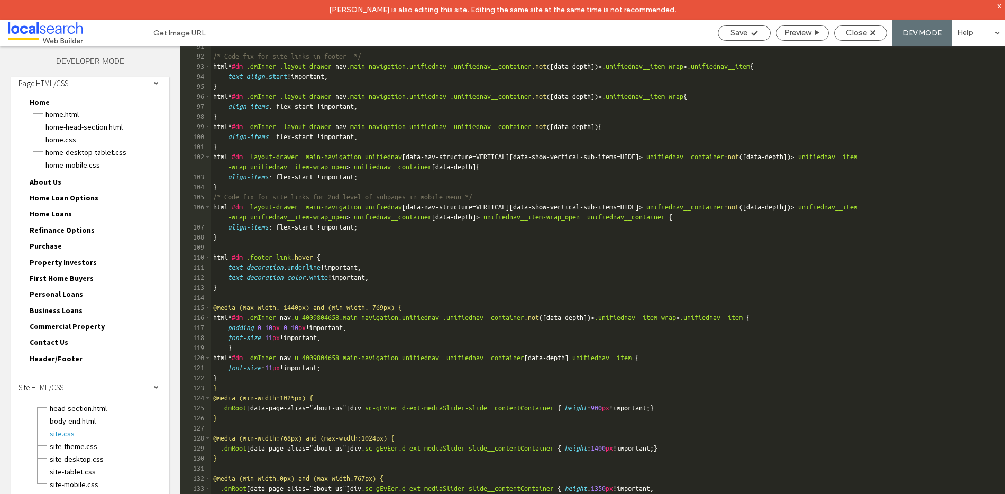
click at [790, 472] on div "/* Code fix for site links in footer */ html * #dm .dmInner .layout-drawer nav …" at bounding box center [604, 285] width 786 height 488
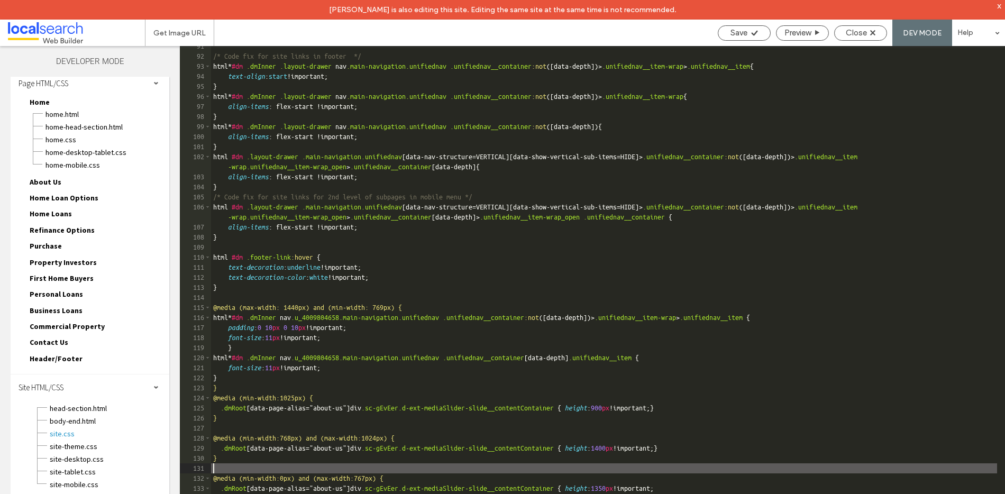
click at [775, 486] on div "/* Code fix for site links in footer */ html * #dm .dmInner .layout-drawer nav …" at bounding box center [604, 285] width 786 height 488
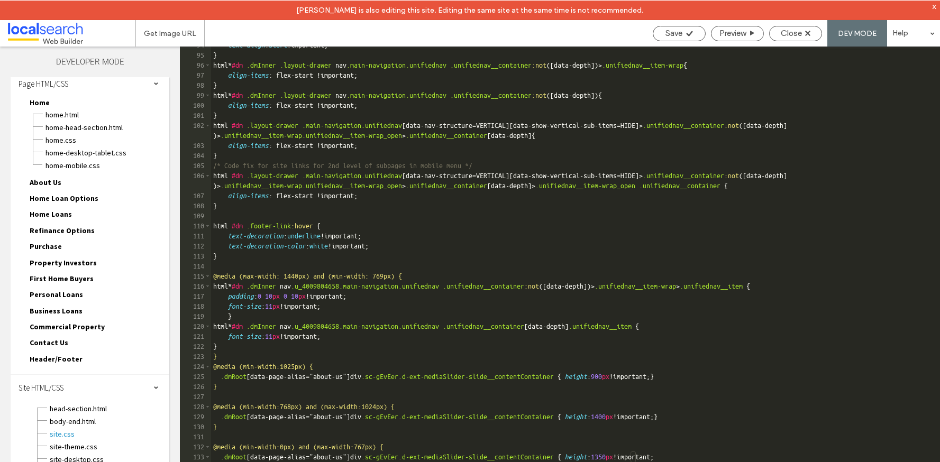
scroll to position [1102, 0]
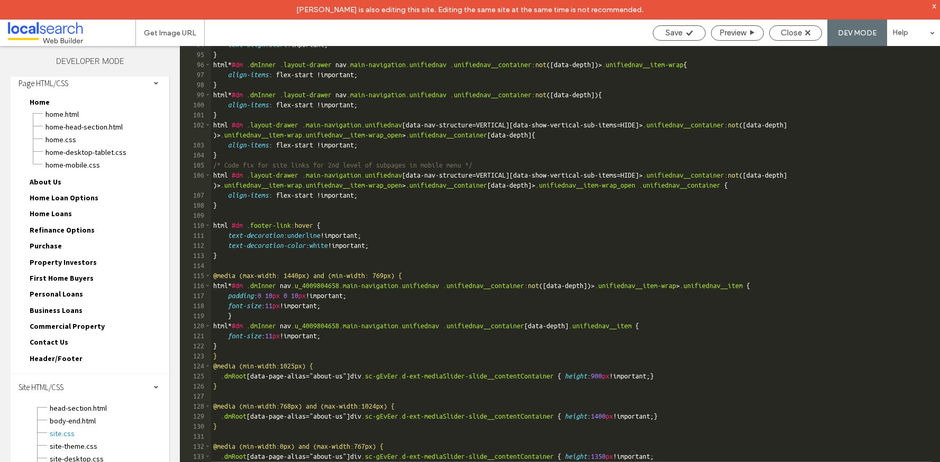
click at [937, 8] on div "[PERSON_NAME] is also editing this site. Editing the same site at the same time…" at bounding box center [470, 10] width 940 height 20
click at [936, 7] on div "x" at bounding box center [934, 5] width 5 height 9
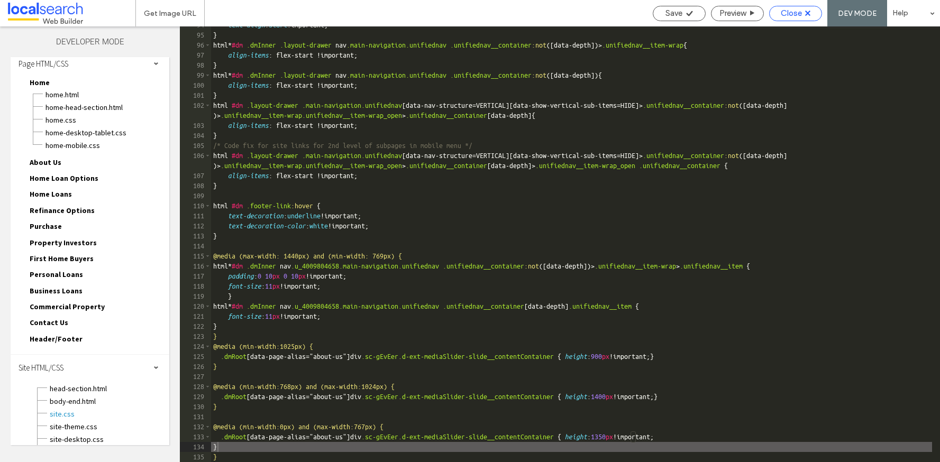
click at [793, 12] on span "Close" at bounding box center [791, 13] width 21 height 10
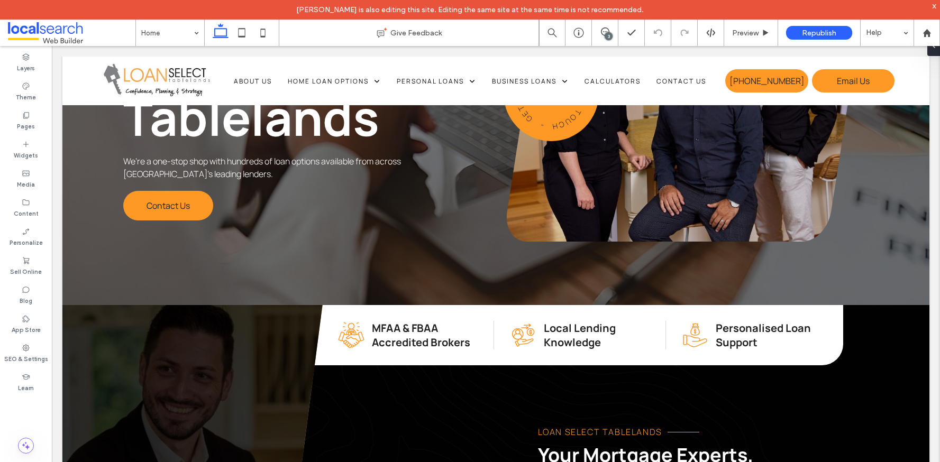
scroll to position [0, 0]
